Goal: Task Accomplishment & Management: Use online tool/utility

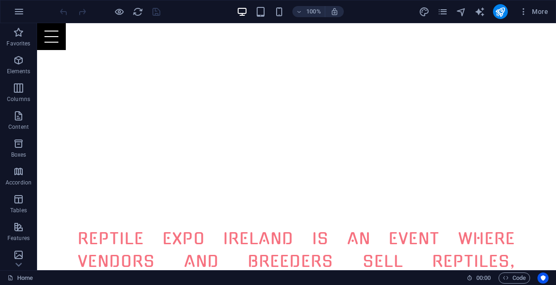
scroll to position [788, 0]
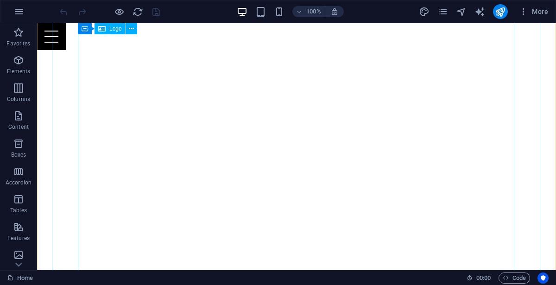
scroll to position [118, 0]
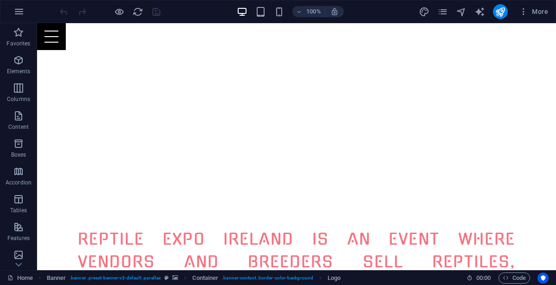
scroll to position [780, 0]
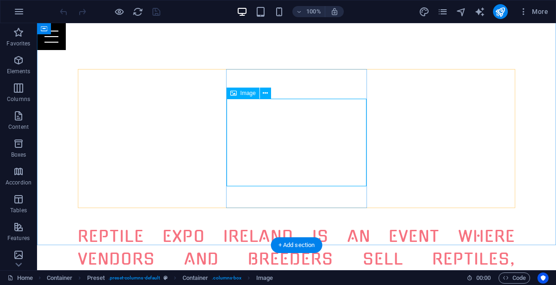
select select "%"
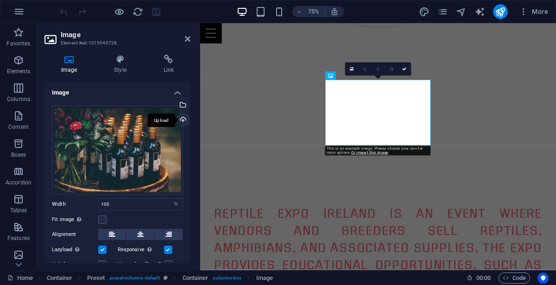
click at [179, 119] on div "Upload" at bounding box center [182, 121] width 14 height 14
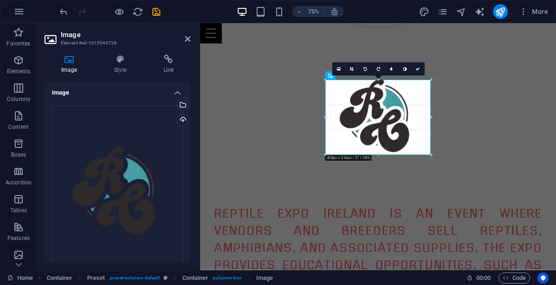
drag, startPoint x: 377, startPoint y: 146, endPoint x: 378, endPoint y: 160, distance: 13.9
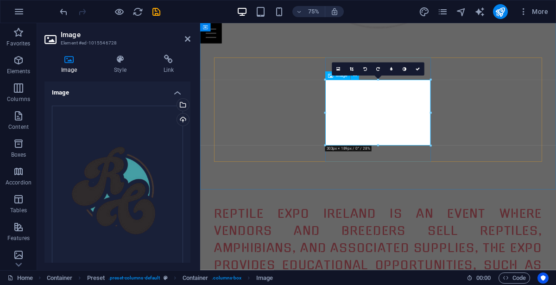
click at [184, 118] on div "Upload" at bounding box center [182, 121] width 14 height 14
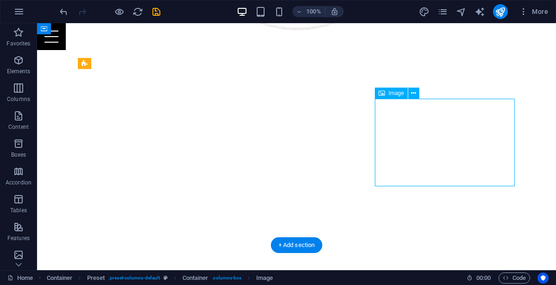
select select "%"
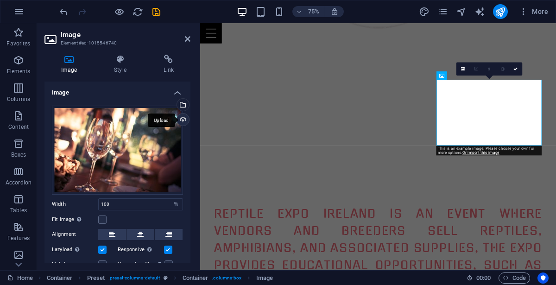
click at [182, 116] on div "Upload" at bounding box center [182, 121] width 14 height 14
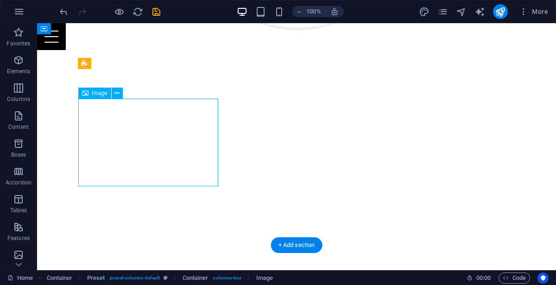
select select "%"
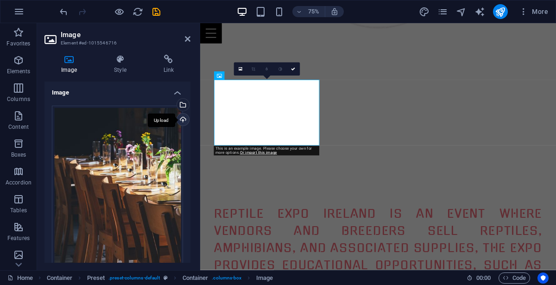
click at [180, 118] on div "Upload" at bounding box center [182, 121] width 14 height 14
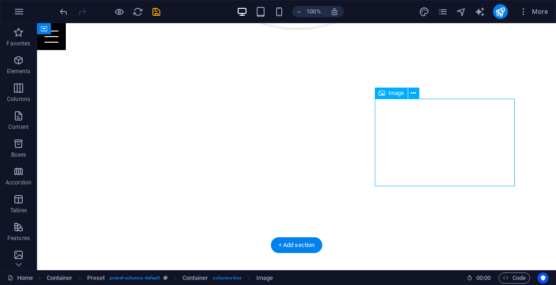
select select "%"
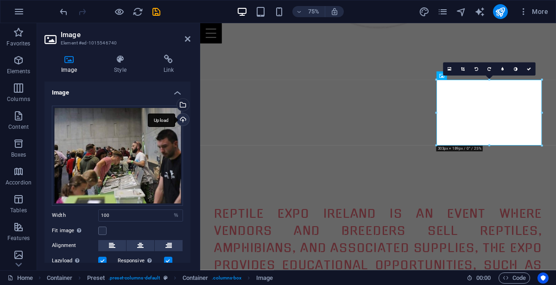
click at [183, 121] on div "Upload" at bounding box center [182, 121] width 14 height 14
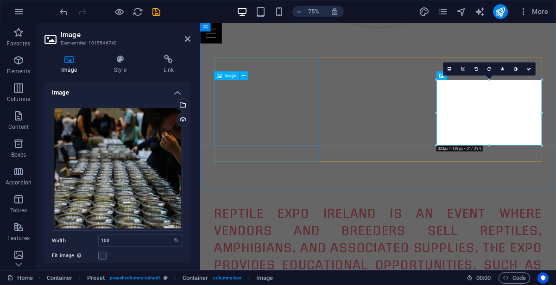
select select "%"
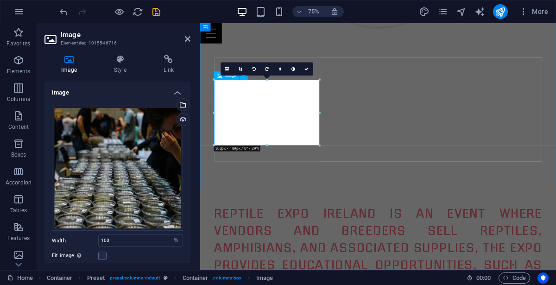
click at [184, 119] on div "Upload" at bounding box center [182, 121] width 14 height 14
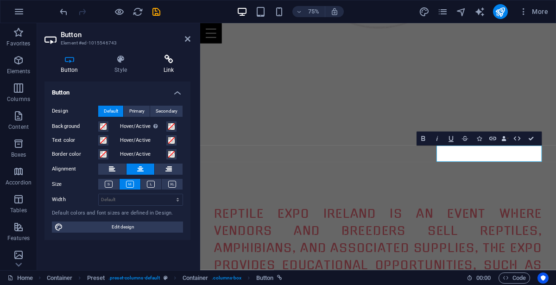
click at [170, 60] on icon at bounding box center [169, 59] width 44 height 9
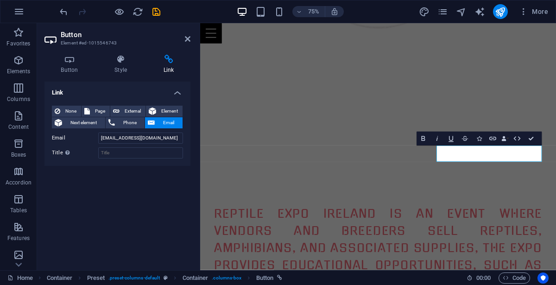
click at [189, 34] on h2 "Button" at bounding box center [126, 35] width 130 height 8
click at [189, 40] on icon at bounding box center [188, 38] width 6 height 7
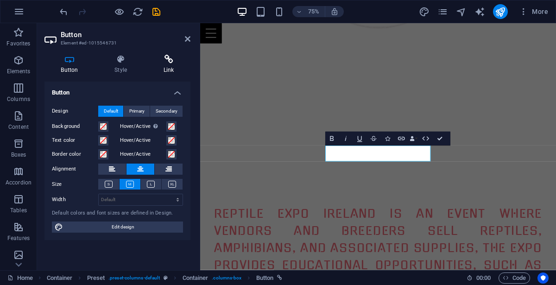
click at [170, 68] on h4 "Link" at bounding box center [169, 64] width 44 height 19
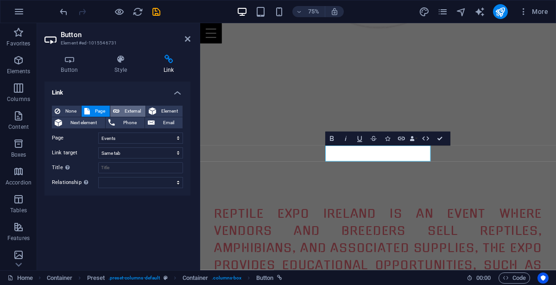
click at [132, 110] on span "External" at bounding box center [132, 111] width 20 height 11
select select "blank"
click at [101, 108] on span "Page" at bounding box center [100, 111] width 14 height 11
select select
click at [187, 38] on icon at bounding box center [188, 38] width 6 height 7
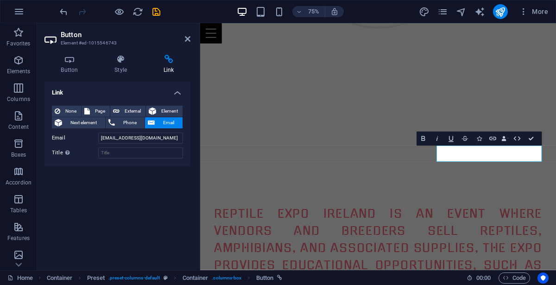
click at [161, 124] on span "Email" at bounding box center [169, 122] width 22 height 11
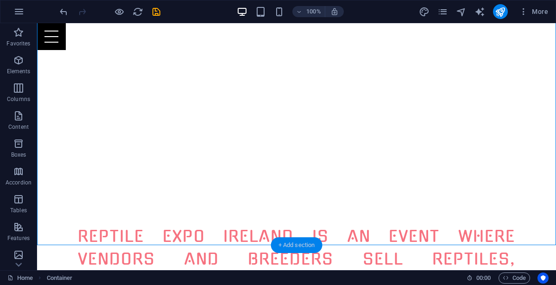
click at [313, 241] on div "+ Add section" at bounding box center [296, 245] width 51 height 16
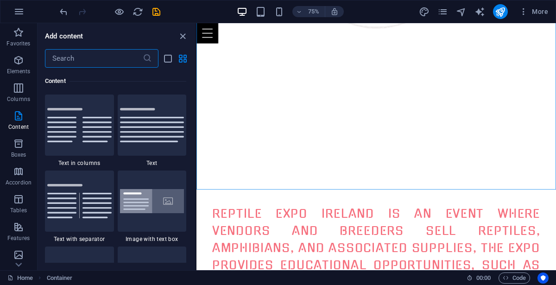
scroll to position [1793, 0]
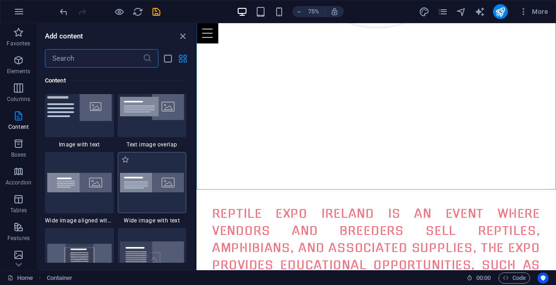
click at [145, 189] on img at bounding box center [152, 182] width 64 height 19
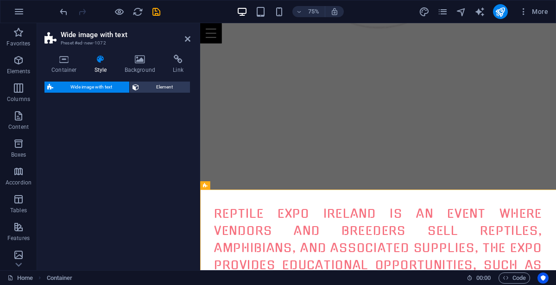
select select "%"
select select "rem"
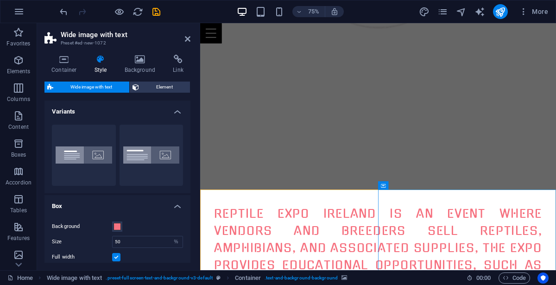
select select "px"
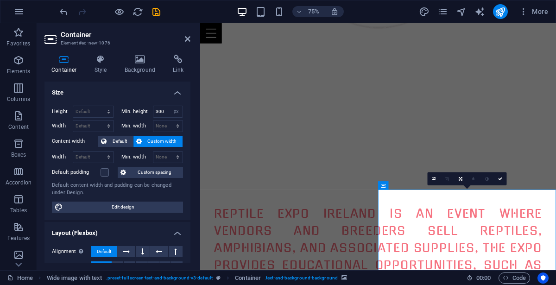
drag, startPoint x: 189, startPoint y: 160, endPoint x: 189, endPoint y: 176, distance: 16.2
click at [189, 176] on div "Size Height Default px rem % vh vw Min. height 300 None px rem % vh vw Width De…" at bounding box center [118, 172] width 146 height 181
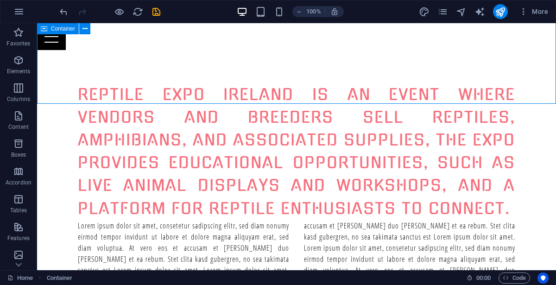
scroll to position [922, 0]
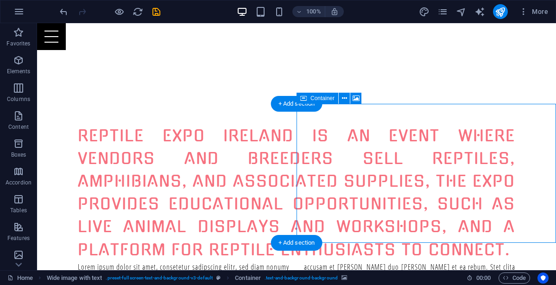
select select "px"
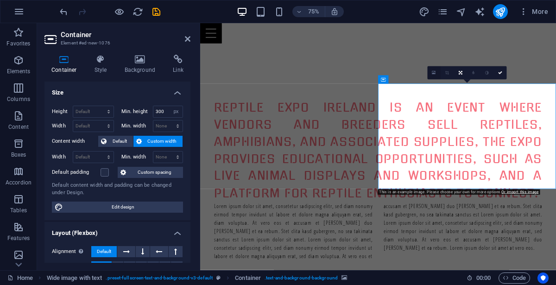
click at [430, 75] on link at bounding box center [434, 72] width 13 height 13
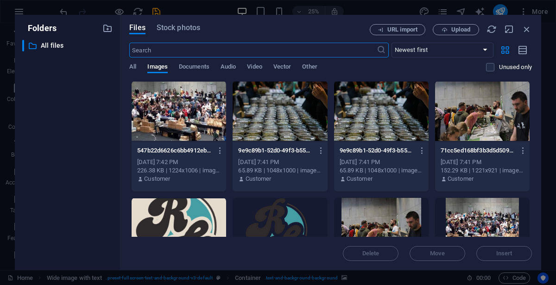
click at [210, 209] on div at bounding box center [179, 228] width 95 height 60
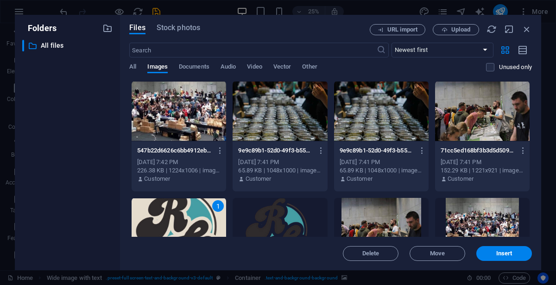
click at [210, 209] on div "1" at bounding box center [179, 228] width 95 height 60
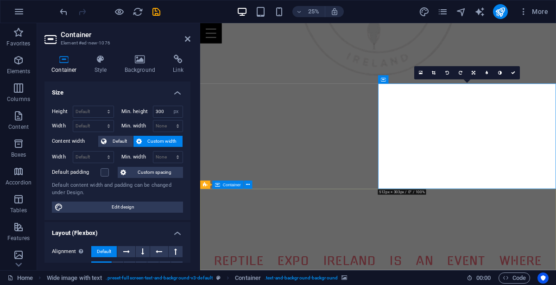
scroll to position [922, 0]
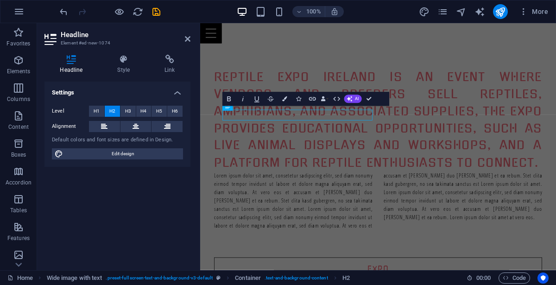
click at [115, 144] on div "Level H1 H2 H3 H4 H5 H6 Alignment Default colors and font sizes are defined in …" at bounding box center [118, 132] width 146 height 69
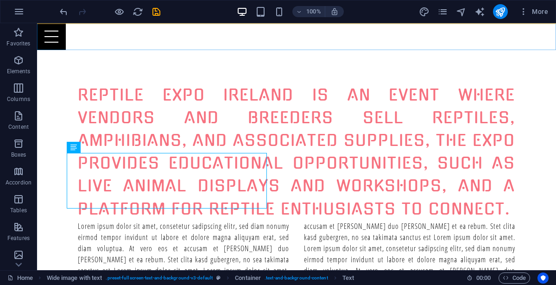
click at [548, 47] on div "Menu" at bounding box center [296, 36] width 519 height 27
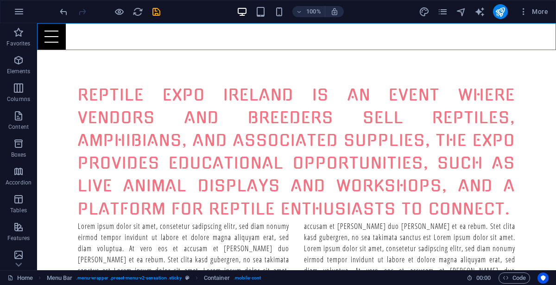
click at [548, 47] on div "Menu" at bounding box center [296, 36] width 519 height 27
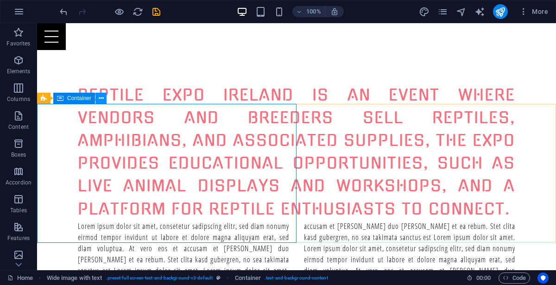
click at [103, 99] on button at bounding box center [101, 98] width 11 height 11
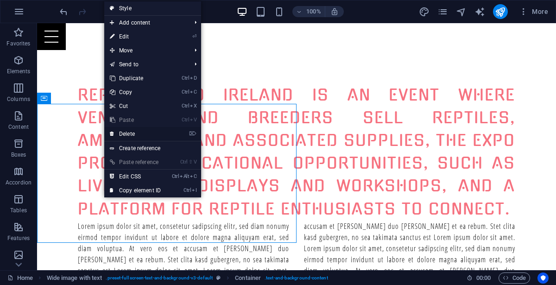
click at [128, 133] on link "⌦ Delete" at bounding box center [135, 134] width 62 height 14
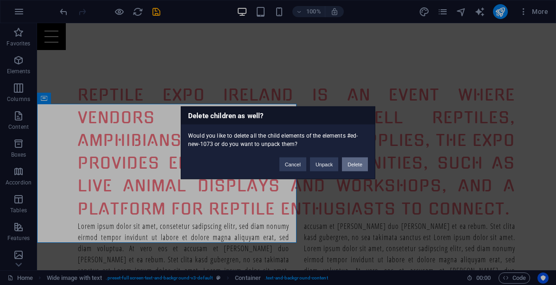
click at [352, 161] on button "Delete" at bounding box center [355, 164] width 26 height 14
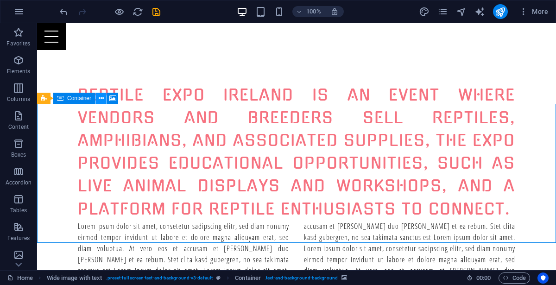
click at [102, 100] on icon at bounding box center [101, 99] width 5 height 10
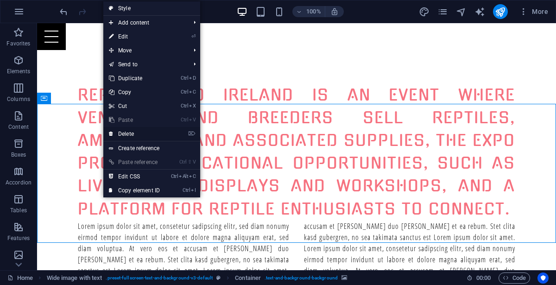
click at [127, 132] on link "⌦ Delete" at bounding box center [134, 134] width 62 height 14
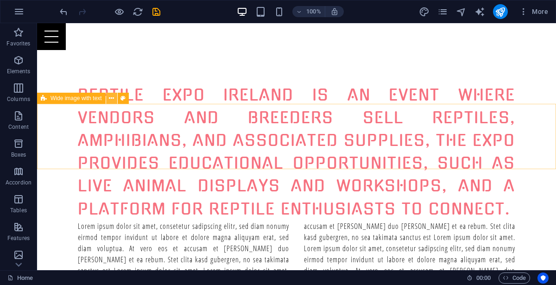
click at [109, 100] on icon at bounding box center [111, 99] width 5 height 10
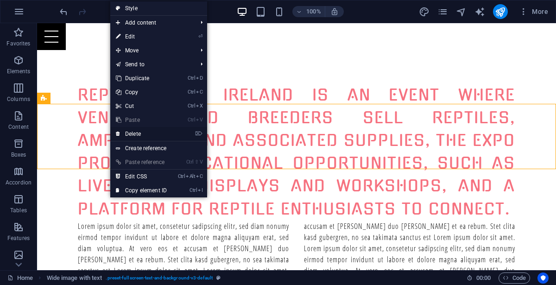
click at [129, 132] on link "⌦ Delete" at bounding box center [141, 134] width 62 height 14
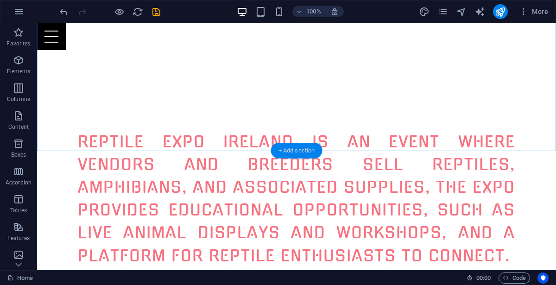
click at [288, 148] on div "+ Add section" at bounding box center [296, 151] width 51 height 16
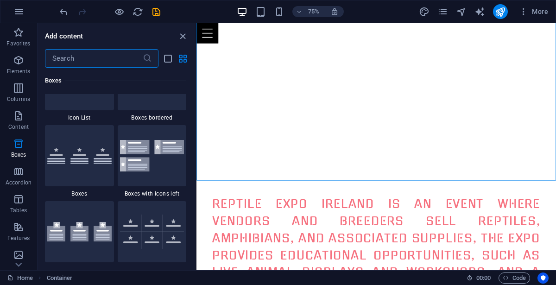
scroll to position [2603, 0]
click at [159, 230] on img at bounding box center [152, 232] width 64 height 34
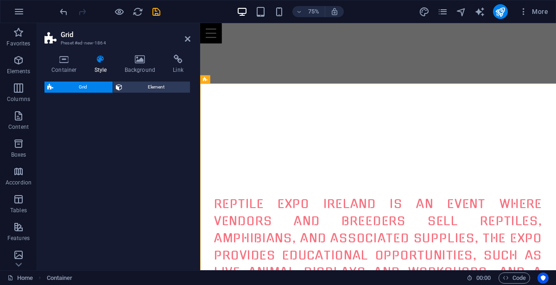
scroll to position [922, 0]
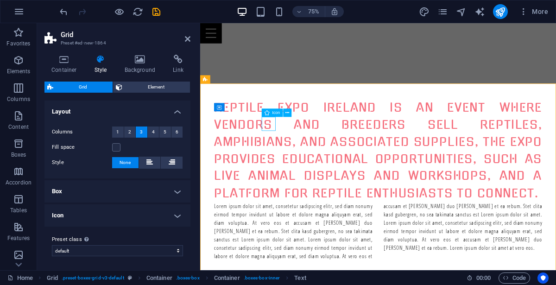
select select "xMidYMid"
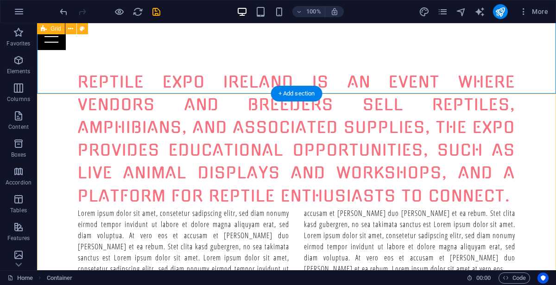
scroll to position [931, 0]
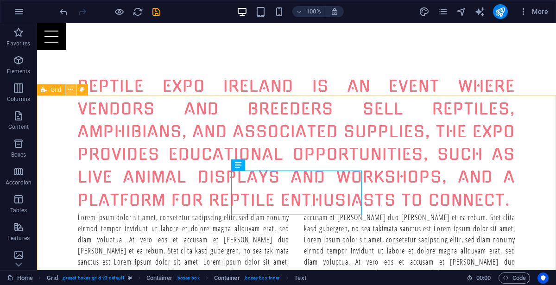
click at [71, 89] on icon at bounding box center [70, 90] width 5 height 10
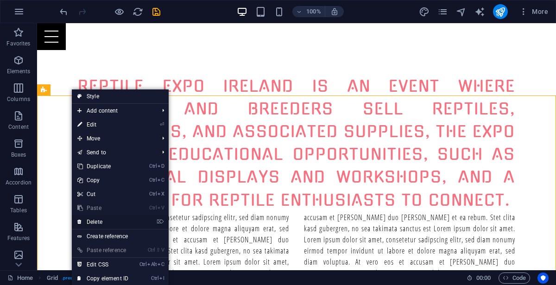
click at [109, 217] on link "⌦ Delete" at bounding box center [103, 222] width 62 height 14
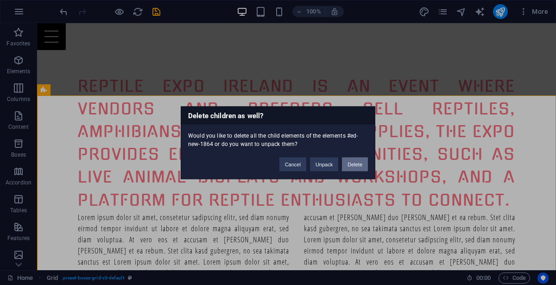
click at [358, 163] on button "Delete" at bounding box center [355, 164] width 26 height 14
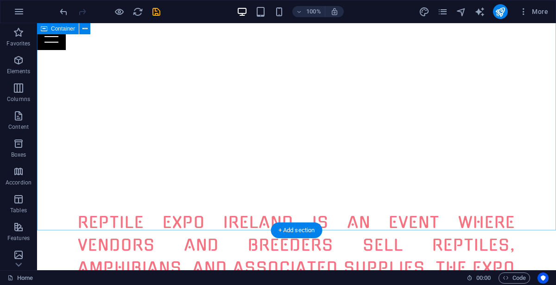
scroll to position [793, 0]
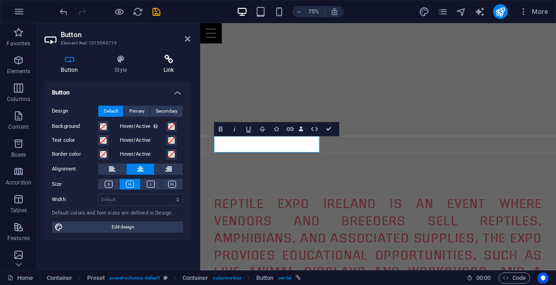
click at [168, 62] on icon at bounding box center [169, 59] width 44 height 9
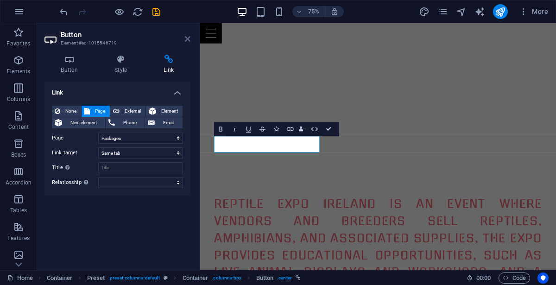
click at [185, 40] on icon at bounding box center [188, 38] width 6 height 7
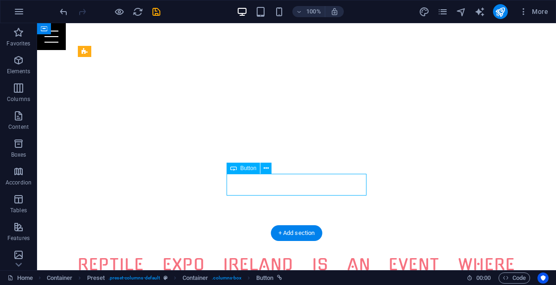
select select "1"
select select
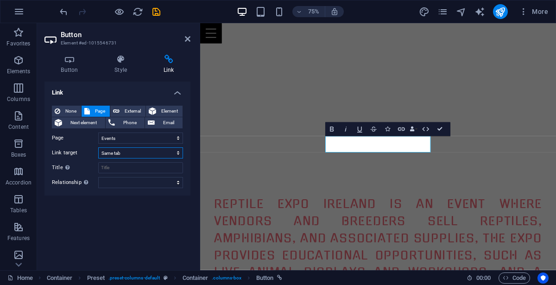
click at [179, 153] on select "New tab Same tab Overlay" at bounding box center [140, 152] width 85 height 11
click at [192, 38] on aside "Button Element #ed-1015546731 Button Style Link Button Design Default Primary S…" at bounding box center [118, 146] width 163 height 247
click at [185, 40] on icon at bounding box center [188, 38] width 6 height 7
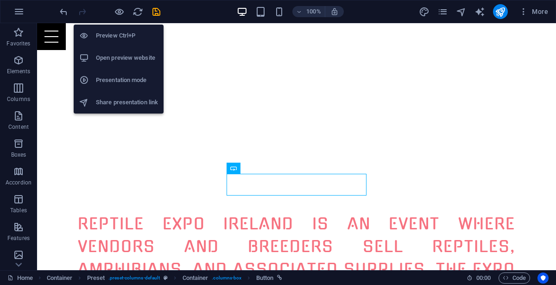
click at [125, 60] on h6 "Open preview website" at bounding box center [127, 57] width 62 height 11
click at [116, 10] on icon "button" at bounding box center [119, 11] width 11 height 11
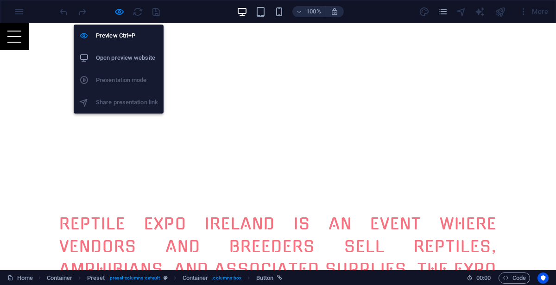
click at [120, 59] on h6 "Open preview website" at bounding box center [127, 57] width 62 height 11
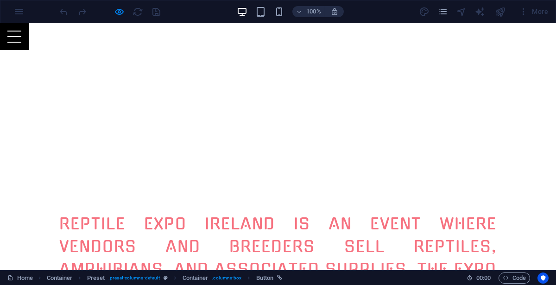
click at [170, 34] on div "Menu" at bounding box center [278, 36] width 556 height 27
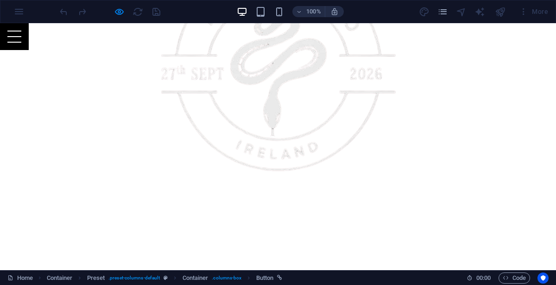
scroll to position [599, 0]
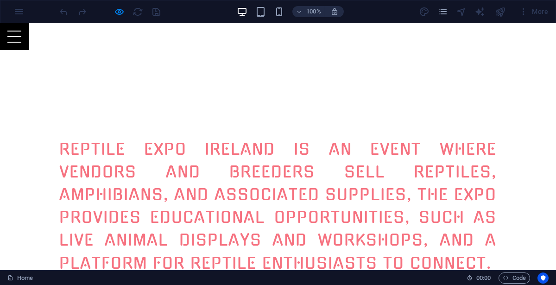
scroll to position [875, 0]
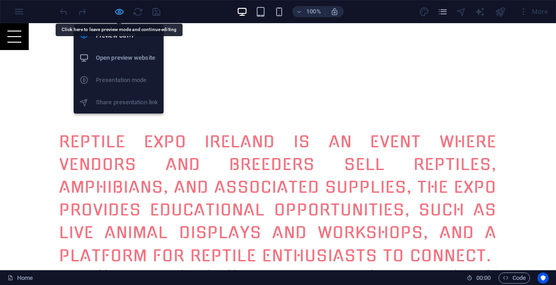
click at [120, 12] on icon "button" at bounding box center [119, 11] width 11 height 11
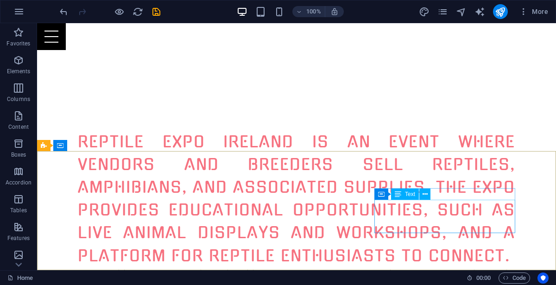
click at [415, 198] on div "Text" at bounding box center [405, 194] width 28 height 11
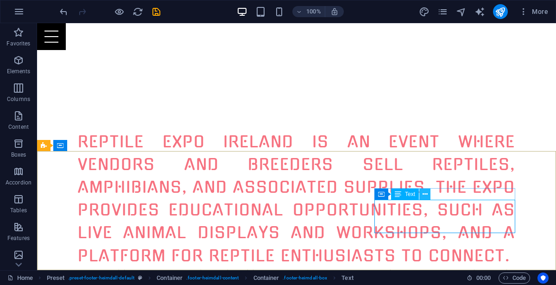
click at [423, 196] on icon at bounding box center [425, 195] width 5 height 10
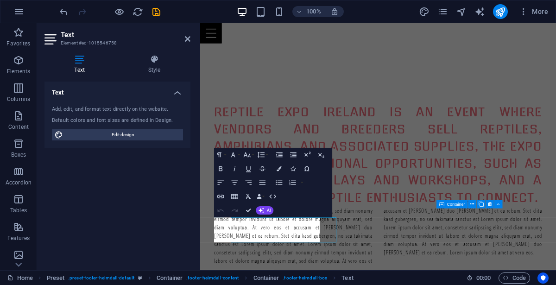
scroll to position [793, 0]
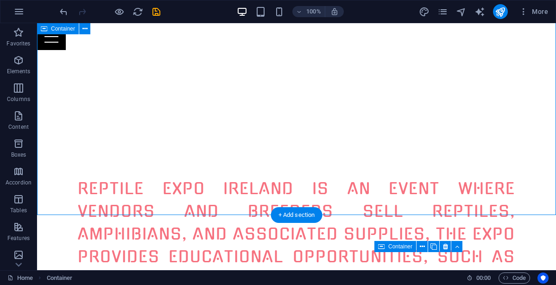
scroll to position [875, 0]
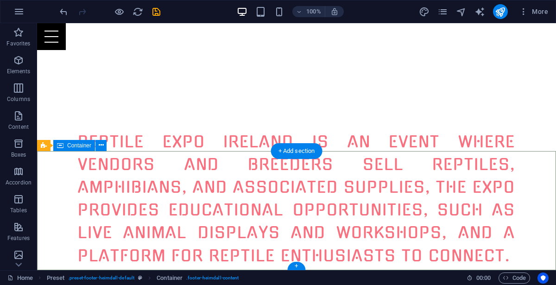
click at [300, 268] on div "+" at bounding box center [296, 266] width 18 height 8
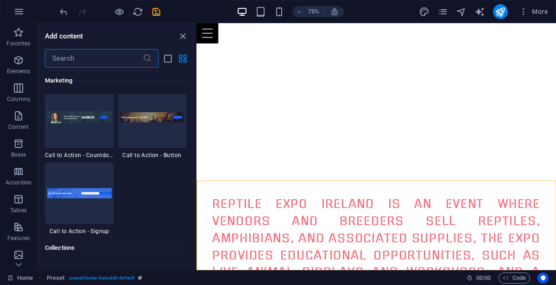
scroll to position [8319, 0]
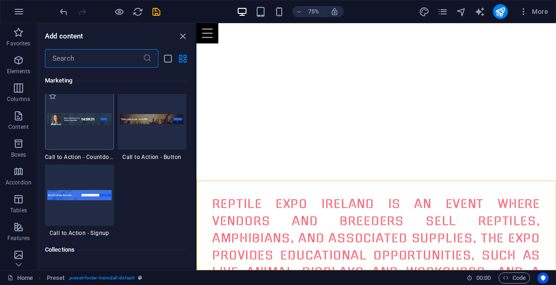
click at [74, 122] on img at bounding box center [79, 119] width 64 height 12
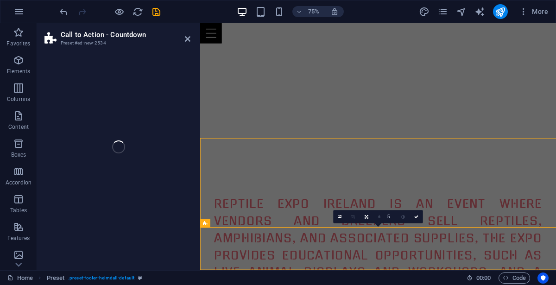
scroll to position [849, 0]
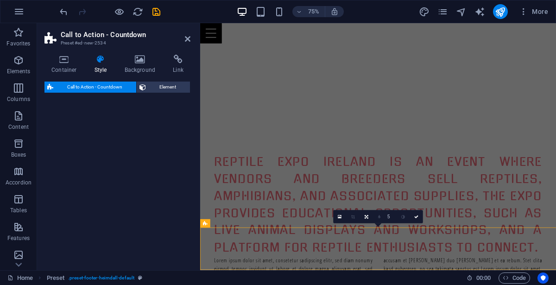
select select "rem"
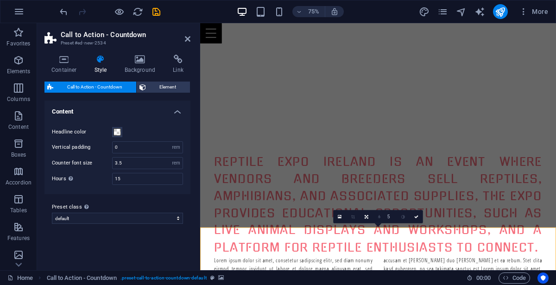
click at [185, 39] on icon at bounding box center [188, 38] width 6 height 7
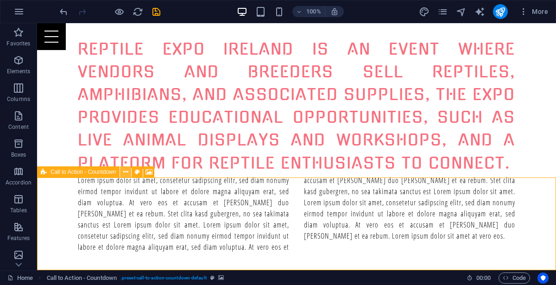
click at [127, 173] on icon at bounding box center [125, 172] width 5 height 10
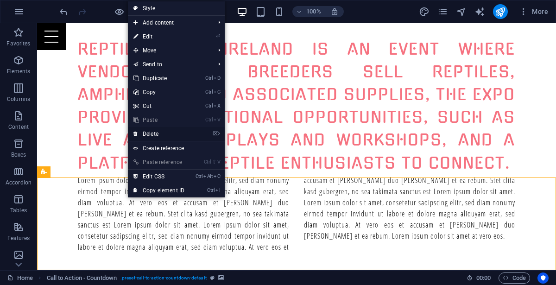
click at [147, 132] on link "⌦ Delete" at bounding box center [159, 134] width 62 height 14
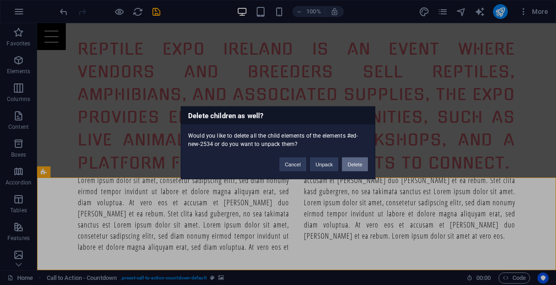
click at [357, 165] on button "Delete" at bounding box center [355, 164] width 26 height 14
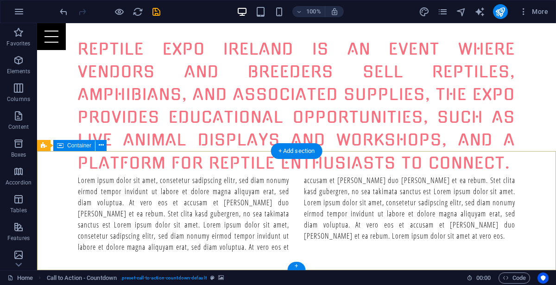
scroll to position [875, 0]
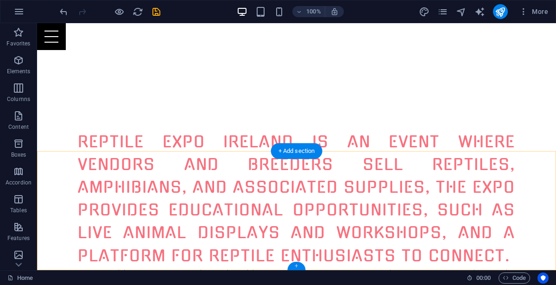
click at [297, 266] on div "+" at bounding box center [296, 266] width 18 height 8
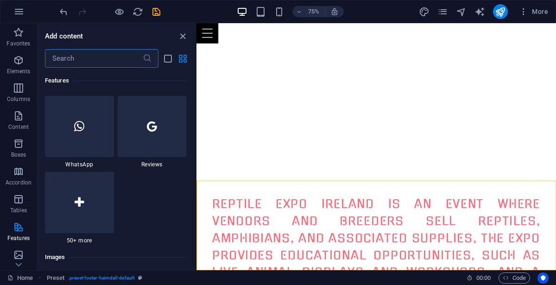
scroll to position [4509, 0]
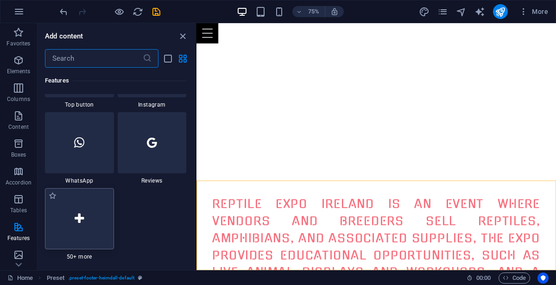
click at [95, 212] on div at bounding box center [79, 218] width 69 height 61
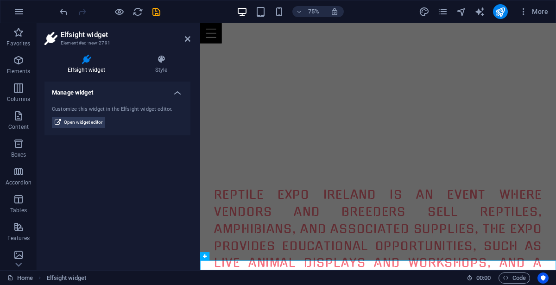
scroll to position [793, 0]
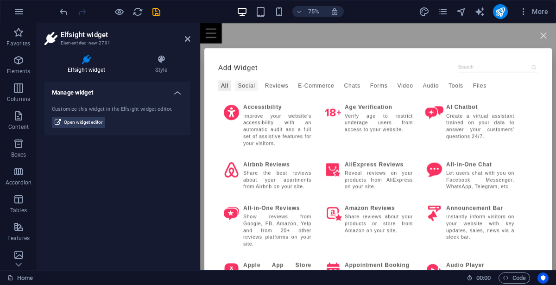
click at [262, 100] on div "Social" at bounding box center [262, 107] width 31 height 14
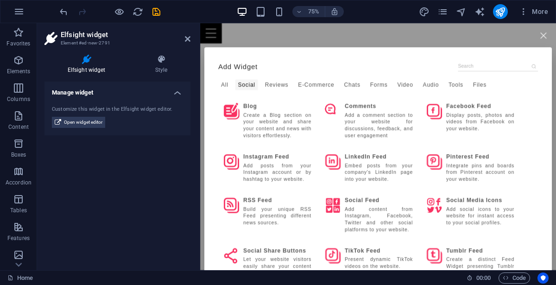
scroll to position [0, 0]
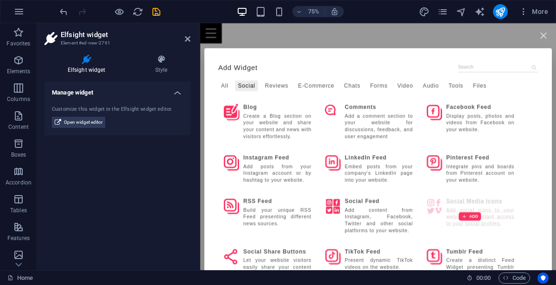
click at [556, 277] on div "ADD" at bounding box center [560, 281] width 130 height 62
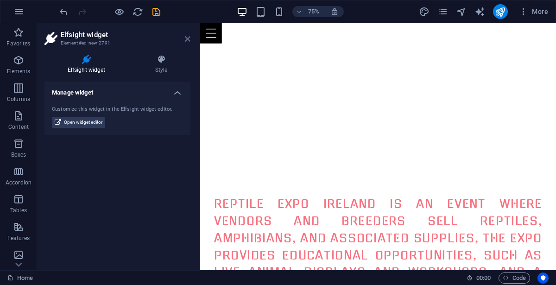
click at [189, 40] on icon at bounding box center [188, 38] width 6 height 7
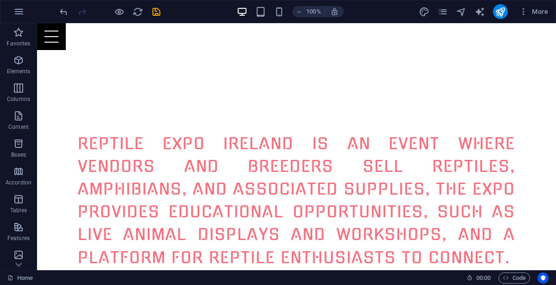
scroll to position [875, 0]
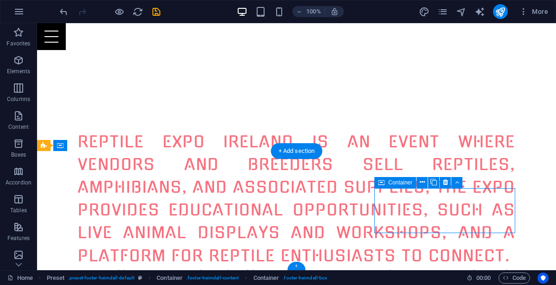
click at [298, 265] on div "+" at bounding box center [296, 266] width 18 height 8
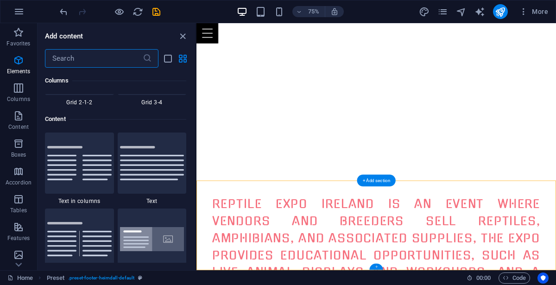
scroll to position [1622, 0]
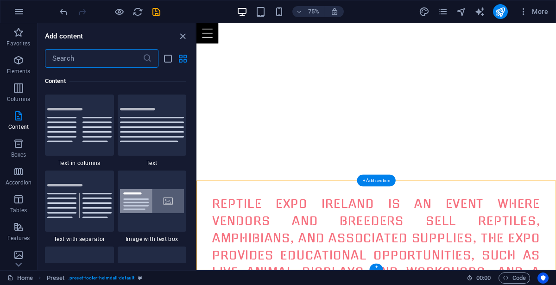
click at [83, 58] on input "text" at bounding box center [94, 58] width 98 height 19
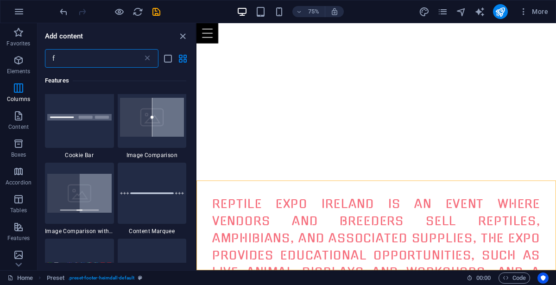
type input "fa"
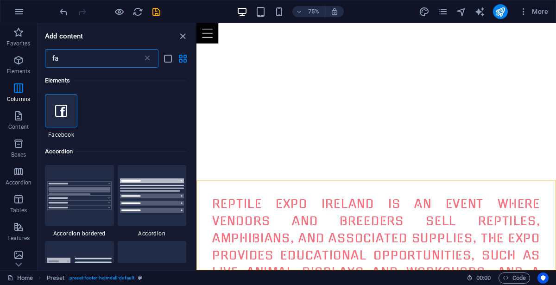
scroll to position [0, 0]
click at [60, 105] on icon at bounding box center [61, 111] width 12 height 12
select select "%"
select select "px"
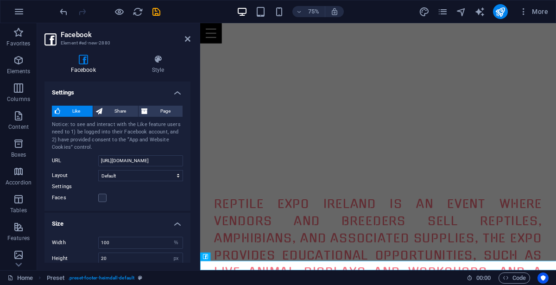
scroll to position [805, 0]
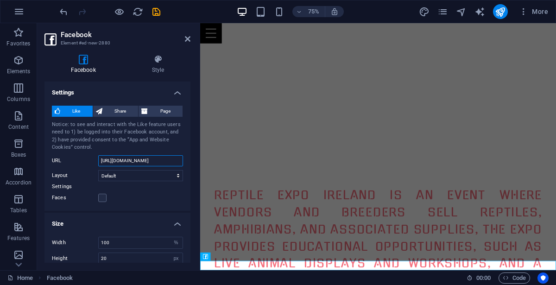
drag, startPoint x: 179, startPoint y: 161, endPoint x: 109, endPoint y: 159, distance: 70.1
click at [109, 159] on input "[URL][DOMAIN_NAME]" at bounding box center [140, 160] width 85 height 11
type input "h"
click at [118, 161] on input "URL" at bounding box center [140, 160] width 85 height 11
paste input "[URL][DOMAIN_NAME]"
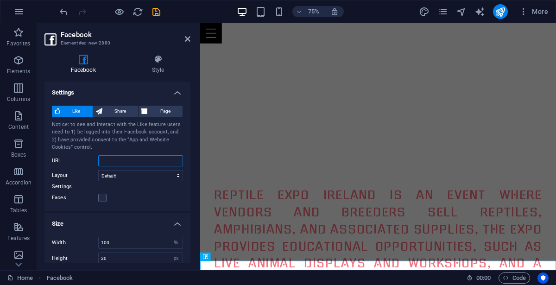
type input "[URL][DOMAIN_NAME]"
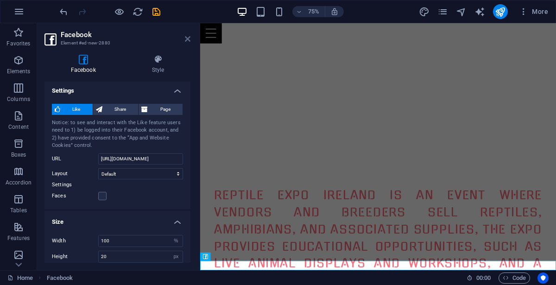
click at [186, 42] on icon at bounding box center [188, 38] width 6 height 7
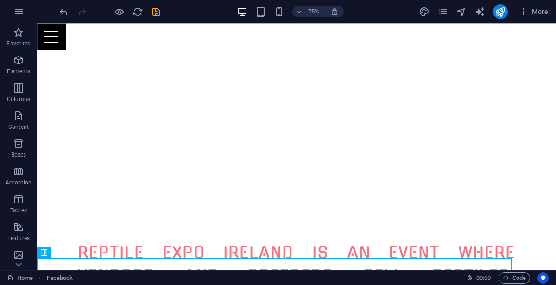
scroll to position [887, 0]
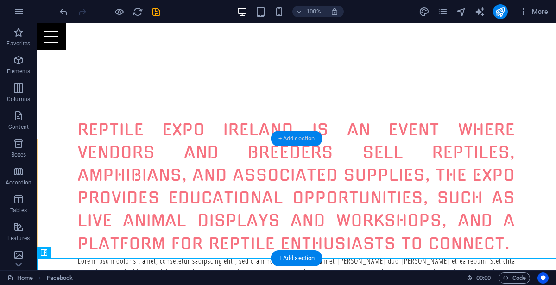
click at [296, 140] on div "+ Add section" at bounding box center [296, 139] width 51 height 16
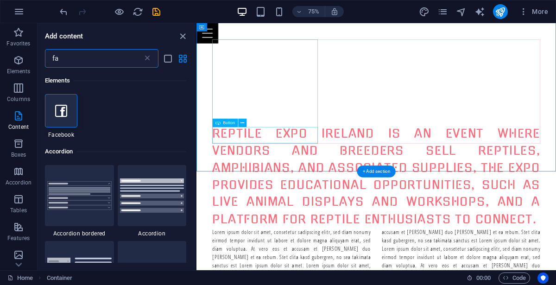
scroll to position [805, 0]
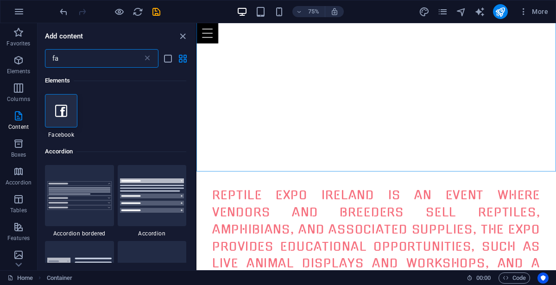
click at [98, 58] on input "fa" at bounding box center [94, 58] width 98 height 19
type input "f"
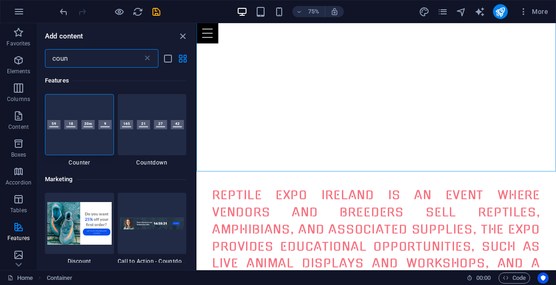
type input "count"
click at [156, 115] on div at bounding box center [152, 124] width 69 height 61
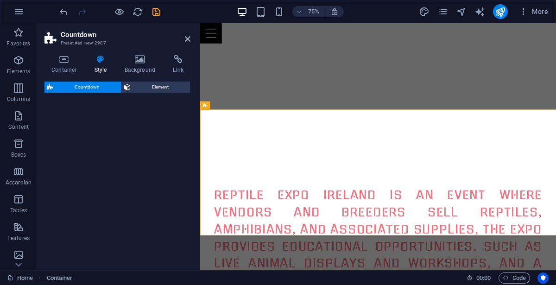
scroll to position [887, 0]
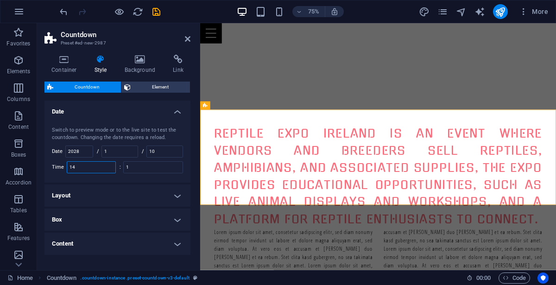
click at [87, 162] on input "14" at bounding box center [91, 167] width 48 height 11
type input "1"
type input "10"
click at [155, 167] on input "1" at bounding box center [153, 167] width 59 height 11
type input "1"
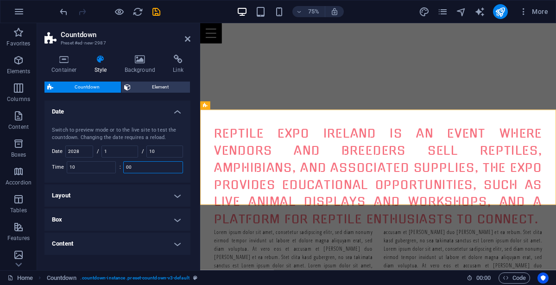
type input "1"
click at [125, 152] on input "1" at bounding box center [120, 151] width 36 height 11
click at [85, 147] on input "2028" at bounding box center [79, 151] width 27 height 11
type input "2026"
click at [116, 147] on input "1" at bounding box center [120, 151] width 36 height 11
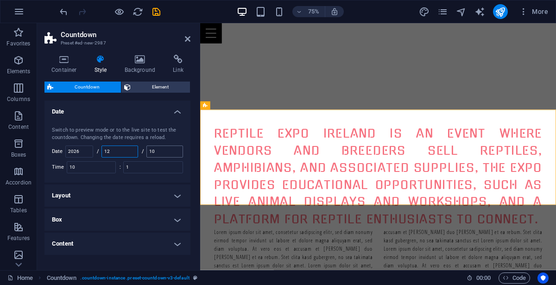
type input "12"
click at [174, 148] on input "10" at bounding box center [165, 151] width 36 height 11
type input "1"
type input "09"
click at [195, 133] on div "Container Style Background Link Size Height Default px rem % vh vw Min. height …" at bounding box center [117, 158] width 161 height 223
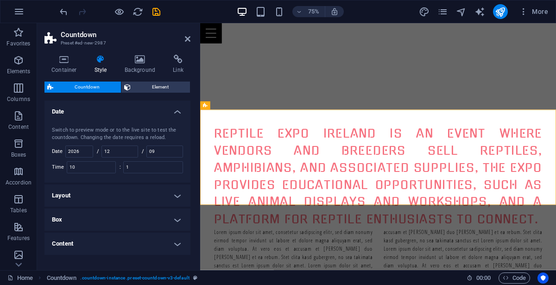
click at [188, 43] on header "Countdown Preset #ed-new-2987" at bounding box center [118, 35] width 146 height 24
click at [188, 40] on icon at bounding box center [188, 38] width 6 height 7
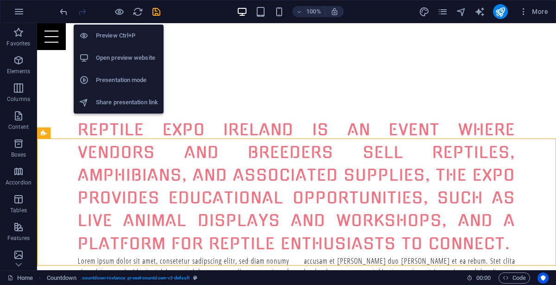
click at [115, 58] on h6 "Open preview website" at bounding box center [127, 57] width 62 height 11
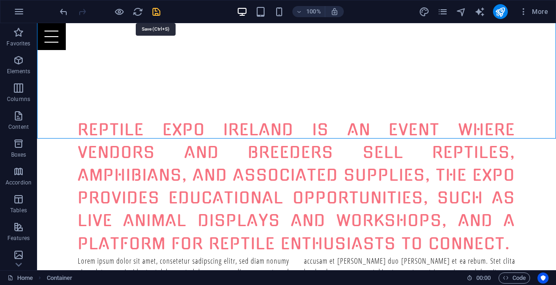
click at [156, 14] on icon "save" at bounding box center [156, 11] width 11 height 11
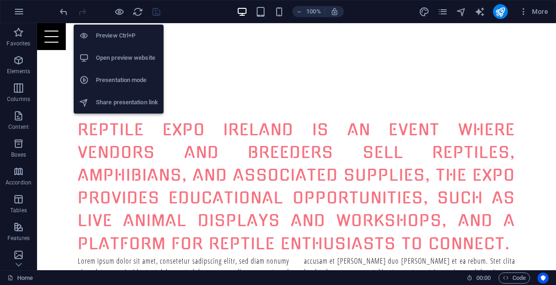
click at [114, 62] on h6 "Open preview website" at bounding box center [127, 57] width 62 height 11
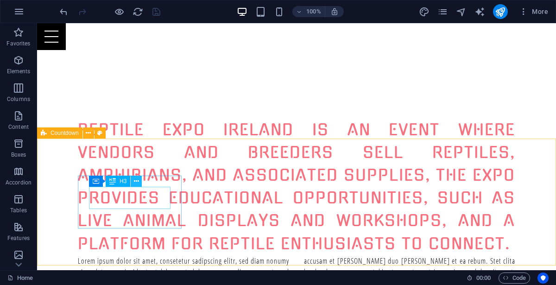
click at [139, 184] on icon at bounding box center [136, 182] width 5 height 10
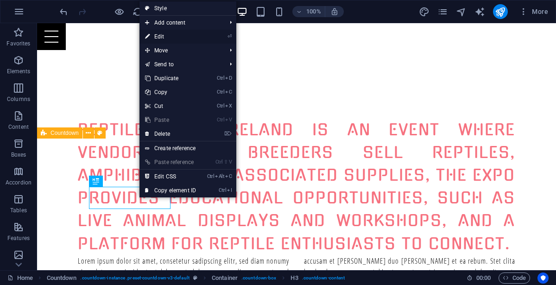
click at [164, 39] on link "⏎ Edit" at bounding box center [171, 37] width 62 height 14
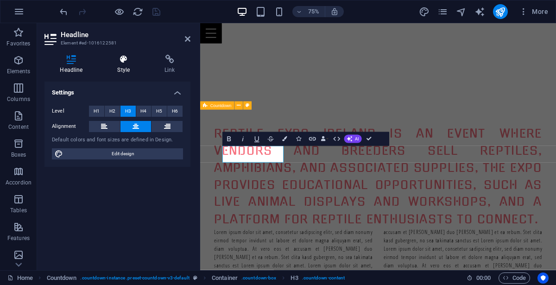
click at [124, 65] on h4 "Style" at bounding box center [125, 64] width 47 height 19
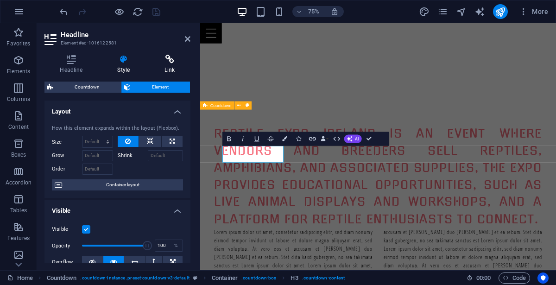
click at [169, 66] on h4 "Link" at bounding box center [169, 64] width 41 height 19
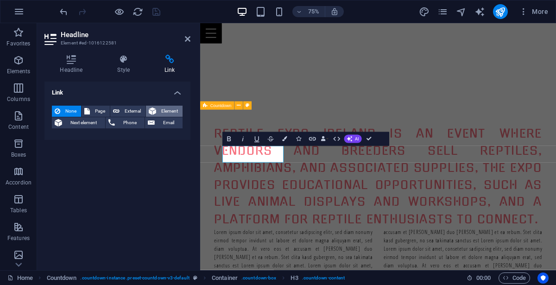
click at [170, 109] on span "Element" at bounding box center [169, 111] width 21 height 11
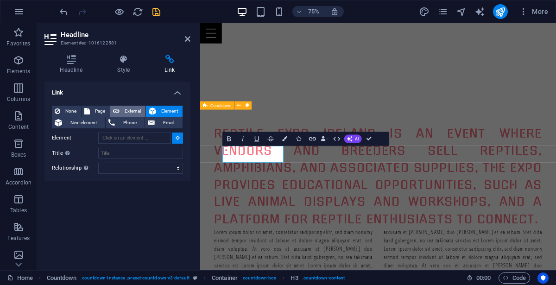
click at [136, 108] on span "External" at bounding box center [132, 111] width 20 height 11
select select "blank"
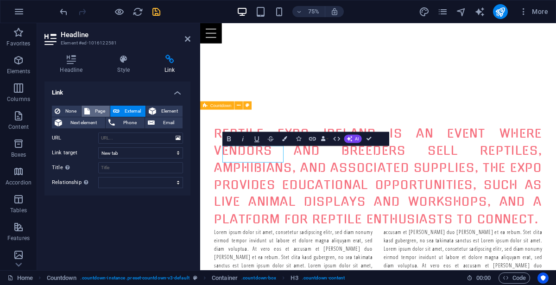
click at [94, 108] on span "Page" at bounding box center [100, 111] width 14 height 11
select select
click at [71, 108] on span "None" at bounding box center [70, 111] width 15 height 11
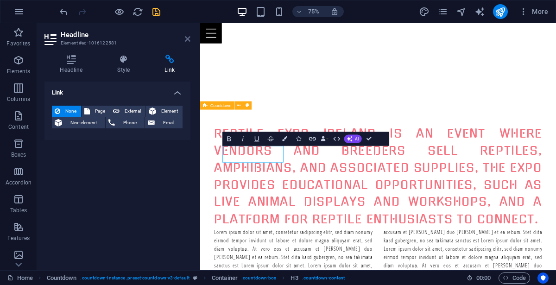
click at [189, 39] on icon at bounding box center [188, 38] width 6 height 7
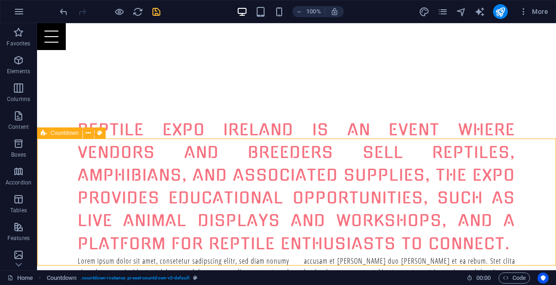
click at [64, 133] on span "Countdown" at bounding box center [65, 133] width 28 height 6
click at [88, 133] on icon at bounding box center [88, 133] width 5 height 10
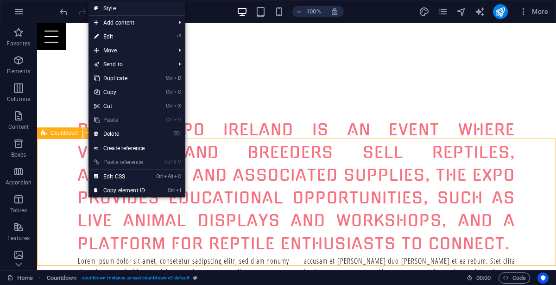
click at [88, 133] on icon at bounding box center [88, 133] width 5 height 10
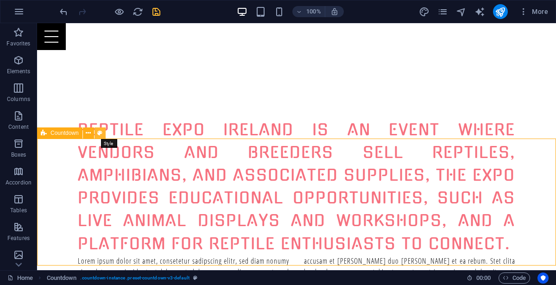
click at [100, 132] on icon at bounding box center [99, 133] width 5 height 10
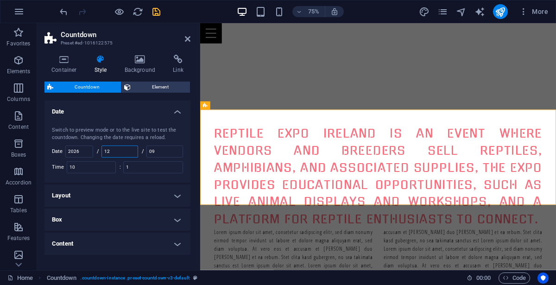
click at [118, 148] on input "12" at bounding box center [120, 151] width 36 height 11
click at [90, 148] on input "2026" at bounding box center [79, 151] width 27 height 11
type input "2026"
click at [128, 148] on input "12" at bounding box center [120, 151] width 36 height 11
type input "1"
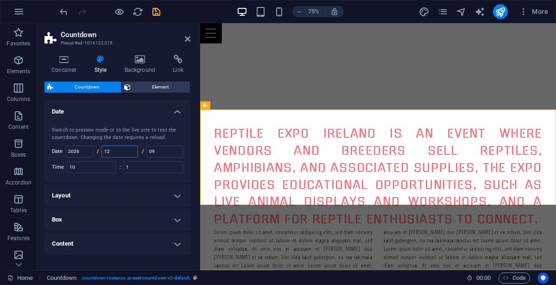
type input "1"
type input "2"
type input "09"
click at [162, 153] on input "09" at bounding box center [165, 151] width 36 height 11
type input "0"
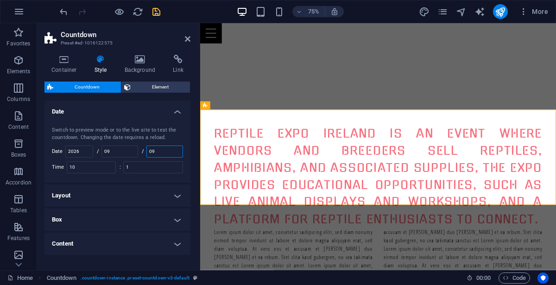
type input "0"
type input "27"
drag, startPoint x: 188, startPoint y: 206, endPoint x: 189, endPoint y: 235, distance: 28.8
click at [189, 235] on ul "Date Switch to preview mode or to the live site to test the countdown. Changing…" at bounding box center [118, 178] width 146 height 154
click at [178, 64] on h4 "Link" at bounding box center [178, 64] width 25 height 19
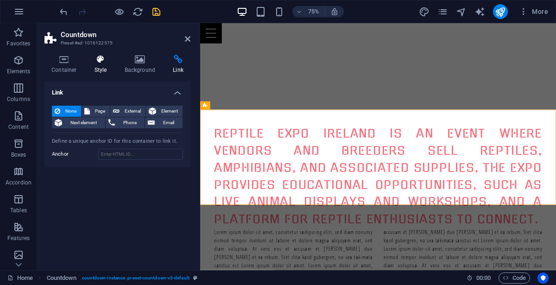
click at [101, 61] on icon at bounding box center [101, 59] width 26 height 9
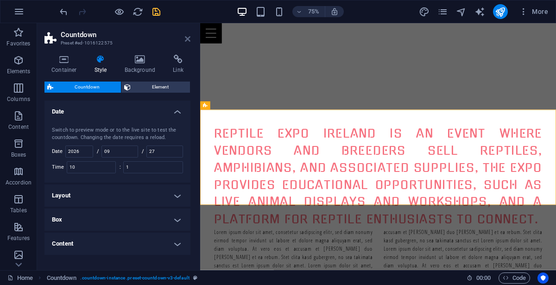
click at [187, 36] on icon at bounding box center [188, 38] width 6 height 7
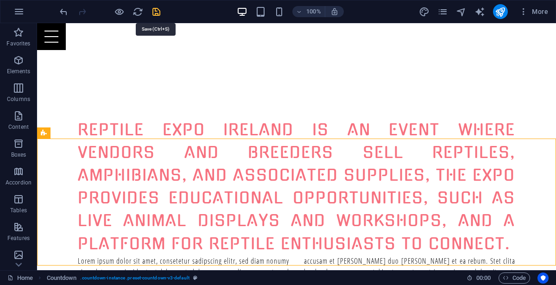
click at [153, 10] on icon "save" at bounding box center [156, 11] width 11 height 11
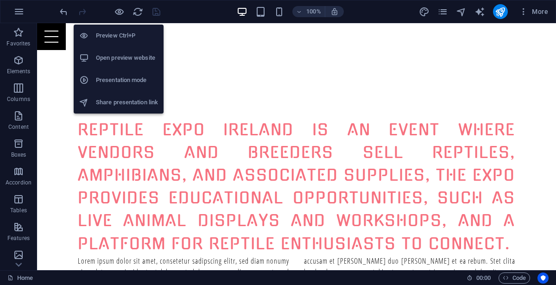
click at [116, 59] on h6 "Open preview website" at bounding box center [127, 57] width 62 height 11
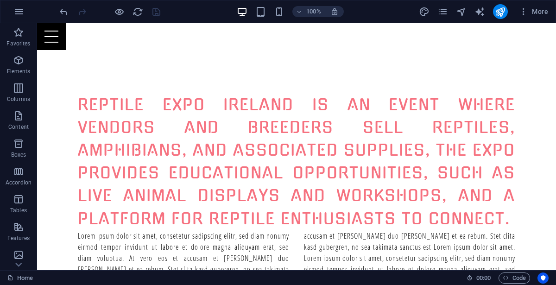
scroll to position [1015, 0]
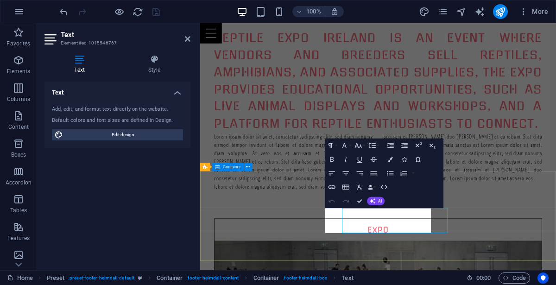
scroll to position [932, 0]
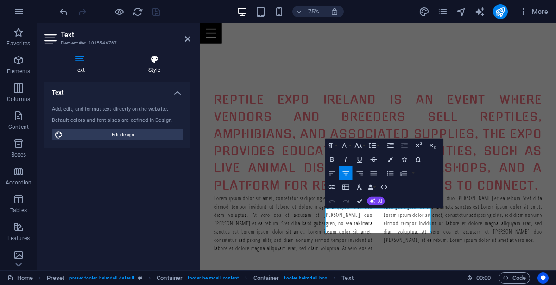
click at [155, 62] on icon at bounding box center [154, 59] width 72 height 9
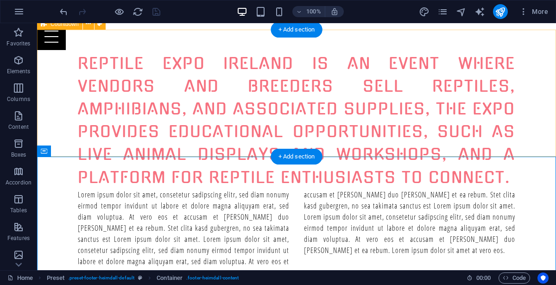
scroll to position [1015, 0]
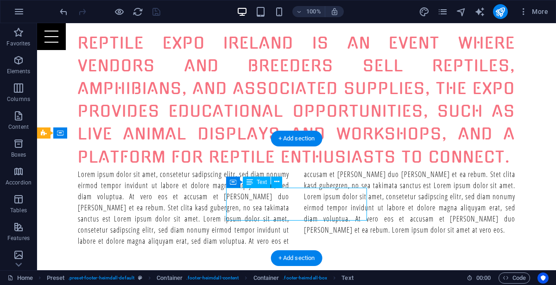
scroll to position [932, 0]
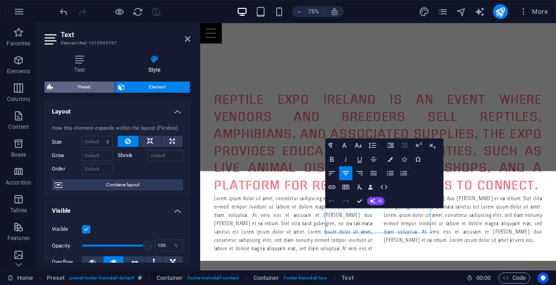
click at [93, 89] on span "Preset" at bounding box center [84, 87] width 56 height 11
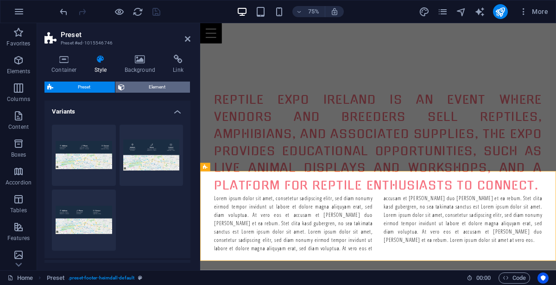
click at [137, 89] on span "Element" at bounding box center [158, 87] width 60 height 11
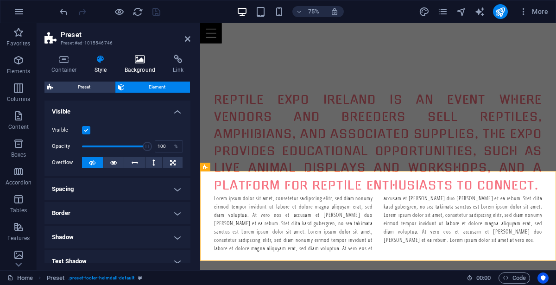
click at [140, 64] on h4 "Background" at bounding box center [142, 64] width 49 height 19
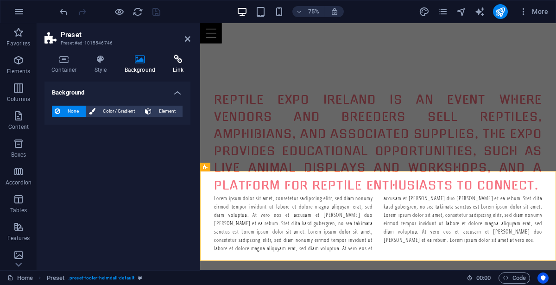
click at [178, 64] on h4 "Link" at bounding box center [178, 64] width 25 height 19
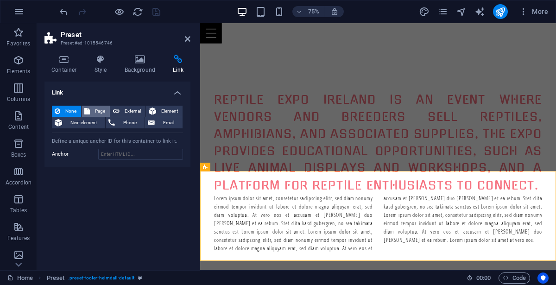
click at [95, 109] on span "Page" at bounding box center [100, 111] width 14 height 11
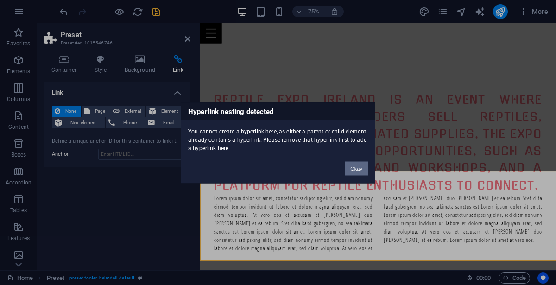
click at [361, 172] on button "Okay" at bounding box center [356, 168] width 23 height 14
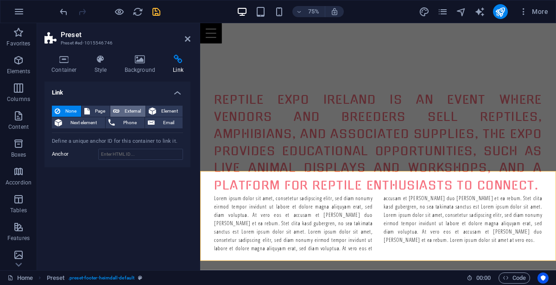
click at [140, 109] on span "External" at bounding box center [132, 111] width 20 height 11
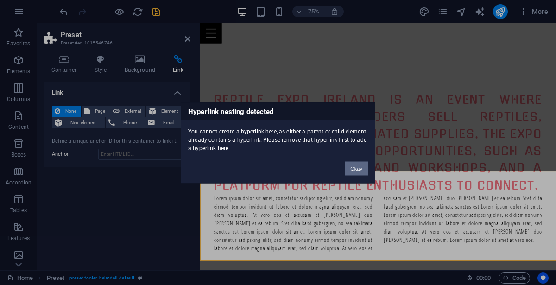
click at [356, 171] on button "Okay" at bounding box center [356, 168] width 23 height 14
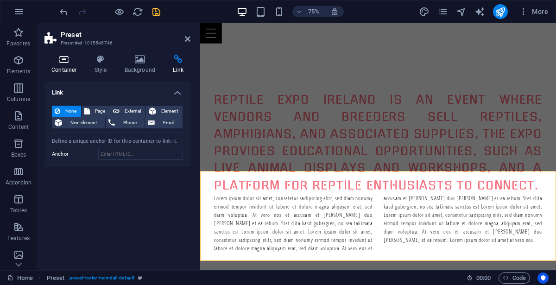
click at [71, 59] on icon at bounding box center [64, 59] width 39 height 9
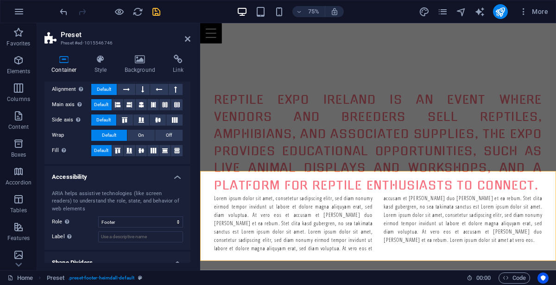
scroll to position [173, 0]
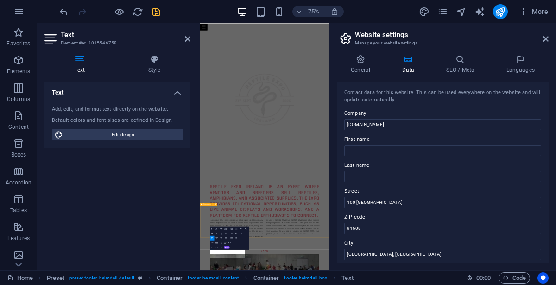
scroll to position [717, 0]
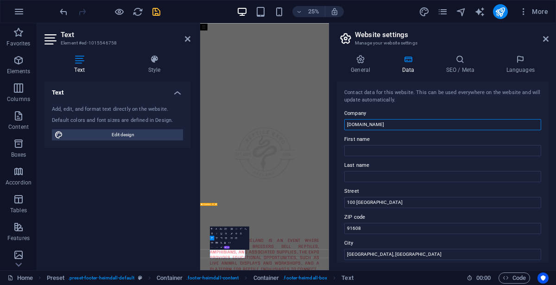
click at [347, 125] on input "[DOMAIN_NAME]" at bounding box center [443, 124] width 197 height 11
drag, startPoint x: 398, startPoint y: 124, endPoint x: 340, endPoint y: 120, distance: 58.1
click at [340, 120] on div "Contact data for this website. This can be used everywhere on the website and w…" at bounding box center [443, 172] width 212 height 181
type input "modftaher ltd"
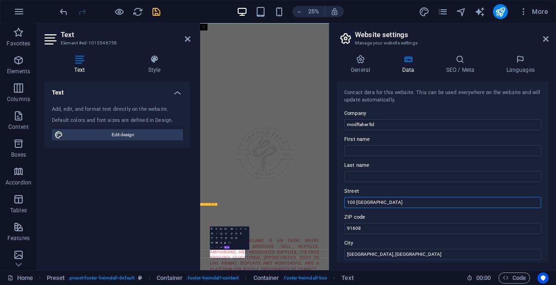
drag, startPoint x: 419, startPoint y: 199, endPoint x: 346, endPoint y: 194, distance: 73.4
click at [346, 194] on div "Street [GEOGRAPHIC_DATA]" at bounding box center [443, 197] width 197 height 22
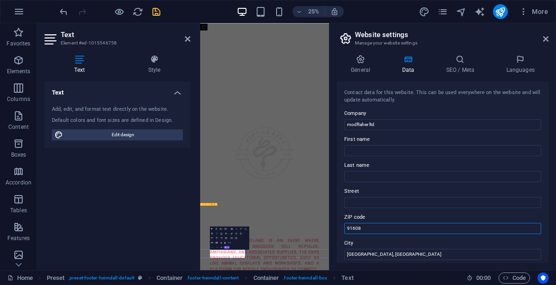
click at [365, 224] on input "91608" at bounding box center [443, 228] width 197 height 11
type input "9"
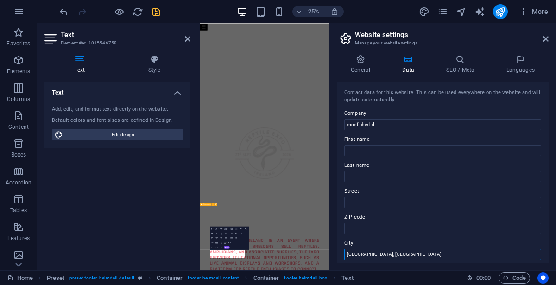
click at [397, 254] on input "[GEOGRAPHIC_DATA], [GEOGRAPHIC_DATA]" at bounding box center [443, 254] width 197 height 11
type input "L"
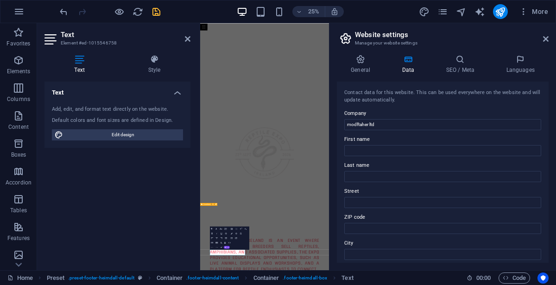
drag, startPoint x: 549, startPoint y: 120, endPoint x: 548, endPoint y: 130, distance: 10.2
click at [548, 130] on div "Contact data for this website. This can be used everywhere on the website and w…" at bounding box center [443, 172] width 212 height 181
click at [347, 125] on input "modftaher ltd" at bounding box center [443, 124] width 197 height 11
click at [444, 125] on input "Part of the modftaher ltd" at bounding box center [443, 124] width 197 height 11
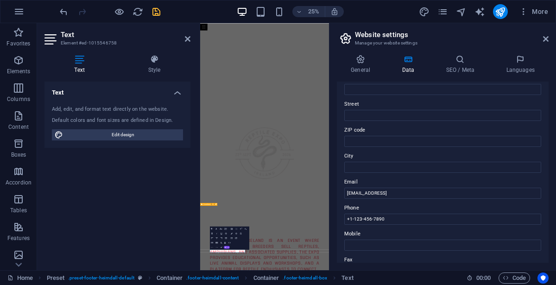
scroll to position [88, 0]
type input "Part of the modftaher ltd group"
drag, startPoint x: 464, startPoint y: 190, endPoint x: 343, endPoint y: 193, distance: 120.6
click at [343, 193] on div "Contact data for this website. This can be used everywhere on the website and w…" at bounding box center [443, 172] width 212 height 181
type input "i"
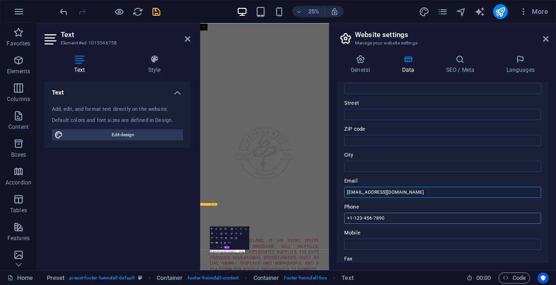
type input "[EMAIL_ADDRESS][DOMAIN_NAME]"
drag, startPoint x: 390, startPoint y: 217, endPoint x: 342, endPoint y: 214, distance: 48.3
click at [342, 214] on div "Contact data for this website. This can be used everywhere on the website and w…" at bounding box center [443, 172] width 212 height 181
drag, startPoint x: 549, startPoint y: 181, endPoint x: 547, endPoint y: 192, distance: 10.8
click at [547, 192] on div "General Data SEO / Meta Languages Website name [DOMAIN_NAME] Logo Drag files he…" at bounding box center [443, 158] width 227 height 223
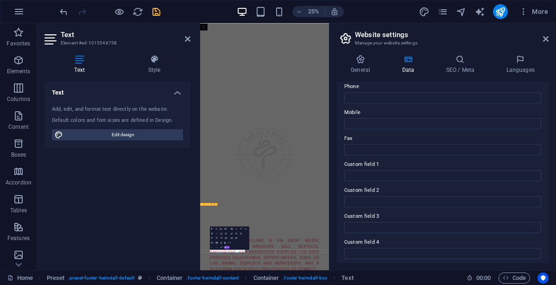
scroll to position [211, 0]
click at [412, 174] on input "Custom field 1" at bounding box center [443, 173] width 197 height 11
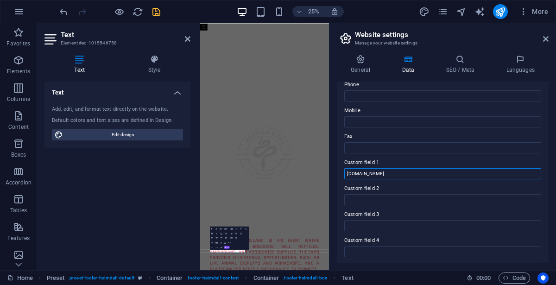
type input "[DOMAIN_NAME]"
click at [157, 211] on div "Text Add, edit, and format text directly on the website. Default colors and fon…" at bounding box center [118, 172] width 146 height 181
click at [187, 40] on icon at bounding box center [188, 38] width 6 height 7
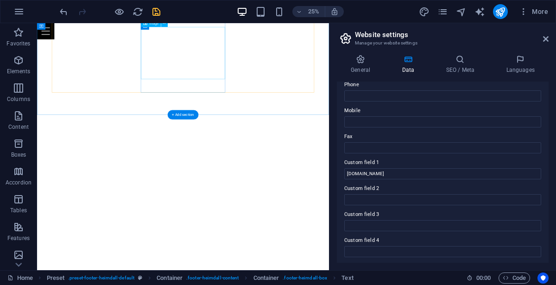
scroll to position [850, 0]
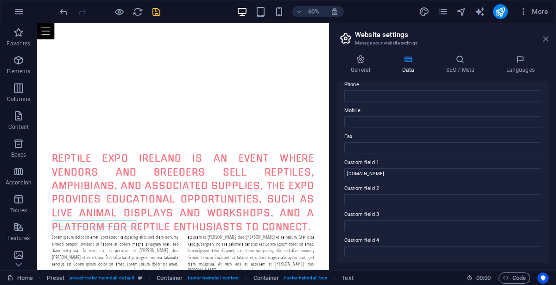
click at [546, 35] on icon at bounding box center [546, 38] width 6 height 7
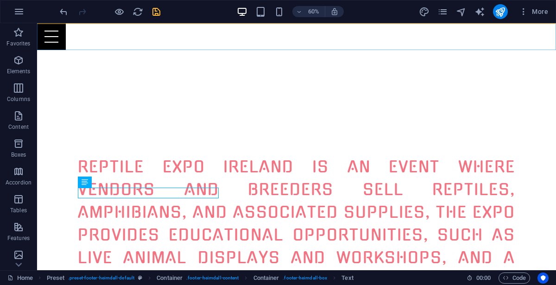
scroll to position [1015, 0]
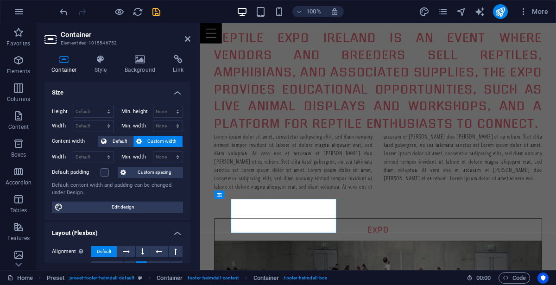
scroll to position [932, 0]
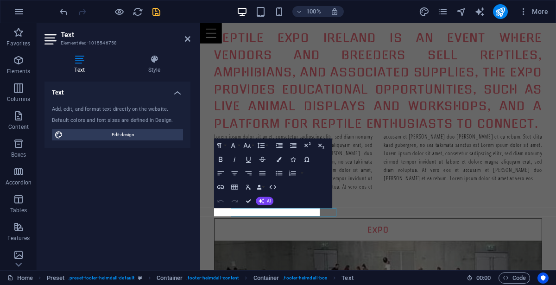
scroll to position [932, 0]
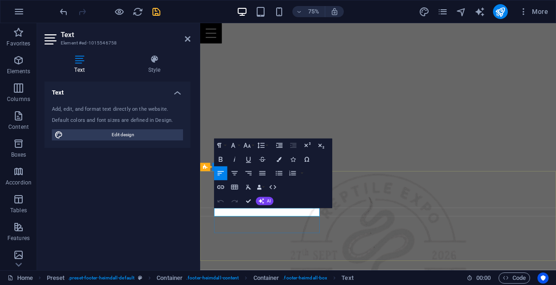
scroll to position [717, 0]
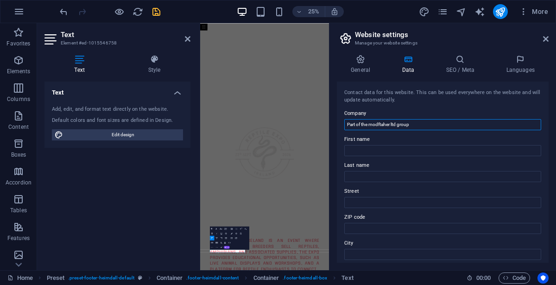
click at [374, 123] on input "Part of the modftaher ltd group" at bounding box center [443, 124] width 197 height 11
type input "Part of the Modftaher ltd group"
click at [547, 38] on icon at bounding box center [546, 38] width 6 height 7
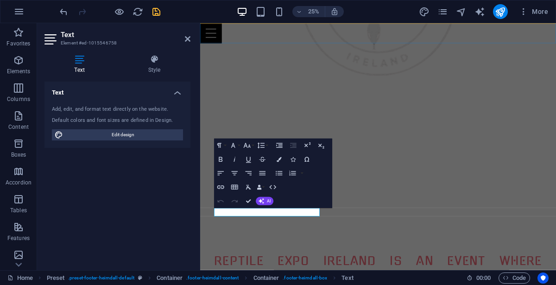
scroll to position [932, 0]
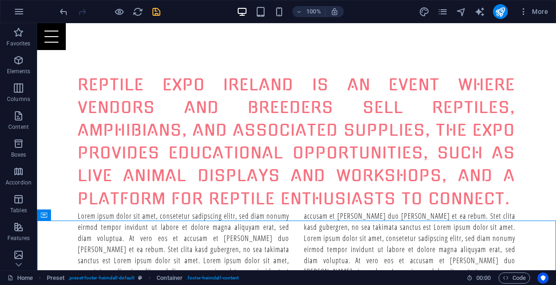
scroll to position [1015, 0]
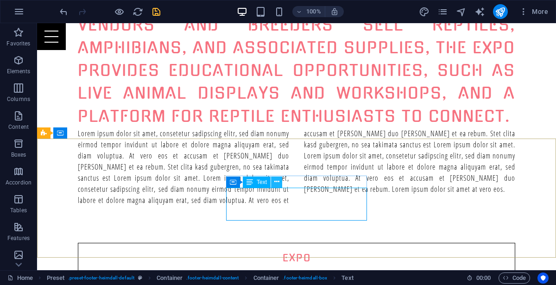
click at [278, 183] on icon at bounding box center [277, 182] width 5 height 10
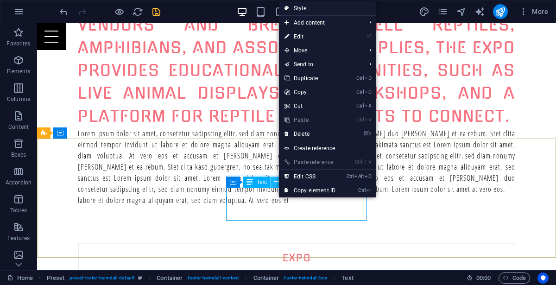
click at [277, 184] on icon at bounding box center [277, 182] width 5 height 10
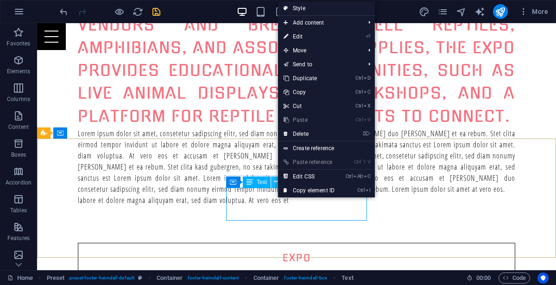
click at [277, 184] on icon at bounding box center [277, 182] width 5 height 10
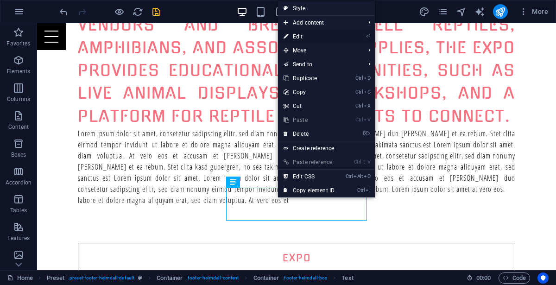
click at [312, 35] on link "⏎ Edit" at bounding box center [309, 37] width 62 height 14
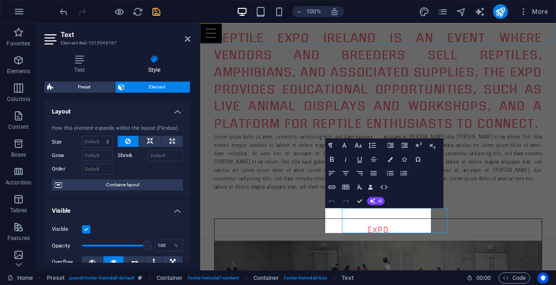
scroll to position [932, 0]
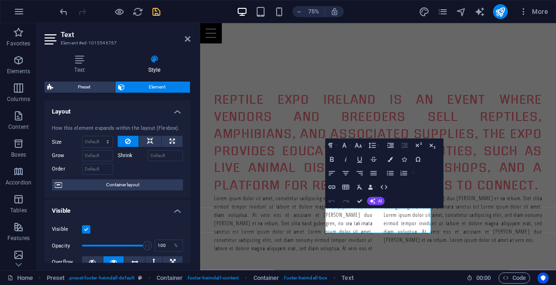
drag, startPoint x: 191, startPoint y: 152, endPoint x: 191, endPoint y: 171, distance: 18.5
click at [191, 171] on div "Text Style Text Add, edit, and format text directly on the website. Default col…" at bounding box center [117, 158] width 161 height 223
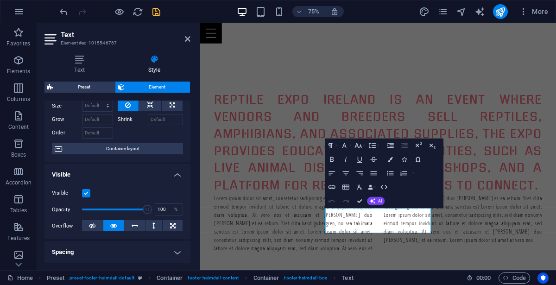
scroll to position [0, 0]
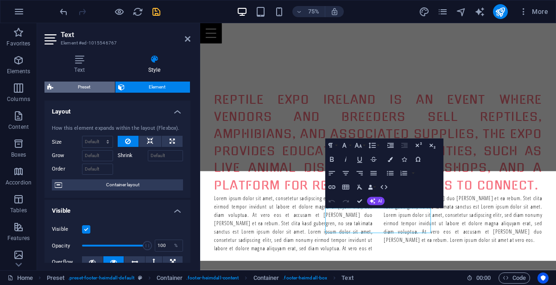
click at [88, 86] on span "Preset" at bounding box center [84, 87] width 56 height 11
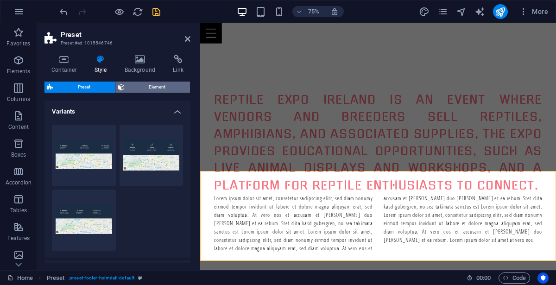
click at [142, 86] on span "Element" at bounding box center [158, 87] width 60 height 11
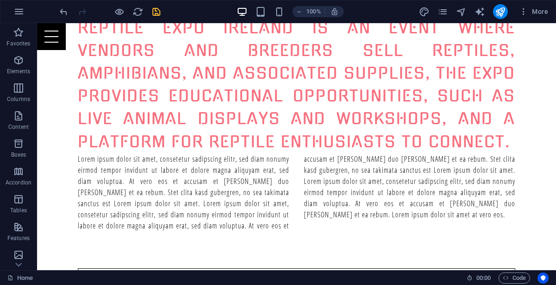
scroll to position [1015, 0]
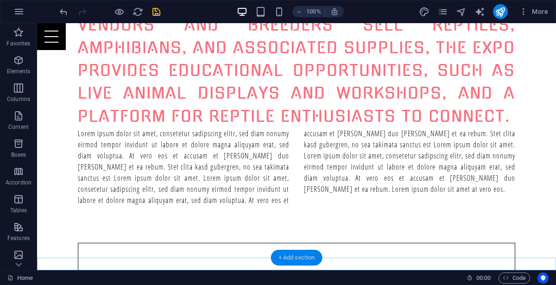
click at [311, 260] on div "+ Add section" at bounding box center [296, 258] width 51 height 16
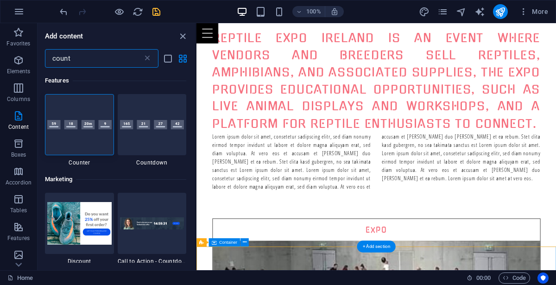
scroll to position [832, 0]
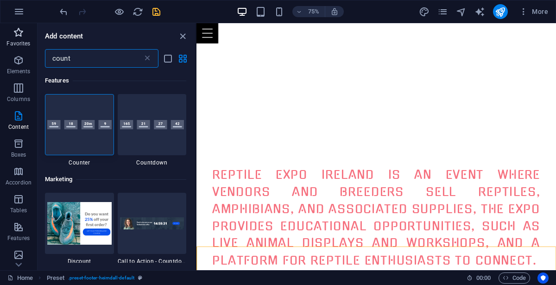
drag, startPoint x: 84, startPoint y: 58, endPoint x: 10, endPoint y: 36, distance: 78.0
click at [10, 36] on div "Favorites Elements Columns Content Boxes Accordion Tables Features Images Slide…" at bounding box center [98, 146] width 197 height 247
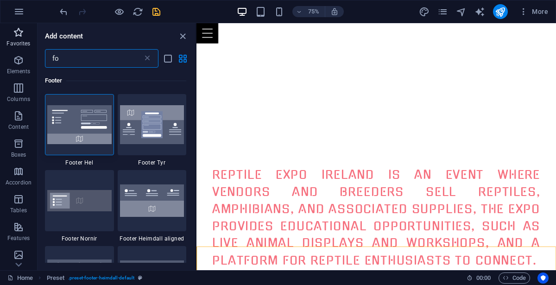
type input "f"
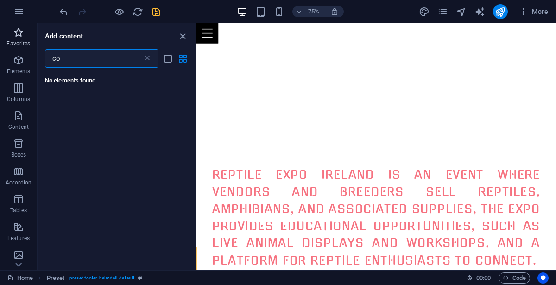
type input "c"
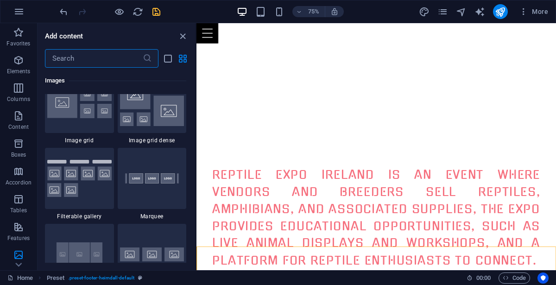
scroll to position [4904, 0]
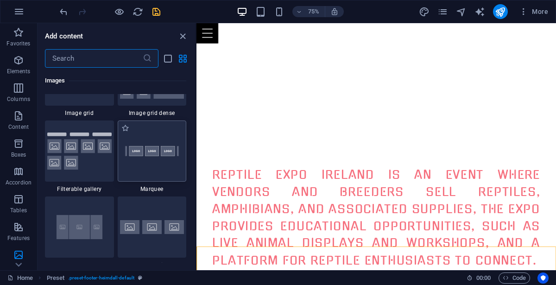
click at [168, 160] on img at bounding box center [152, 151] width 64 height 43
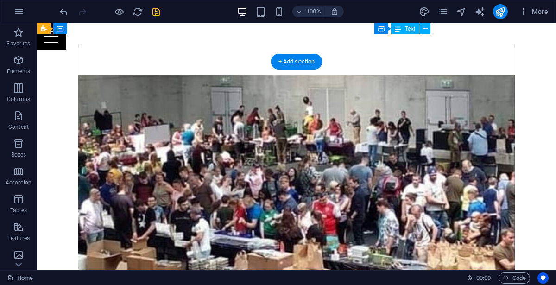
scroll to position [1211, 0]
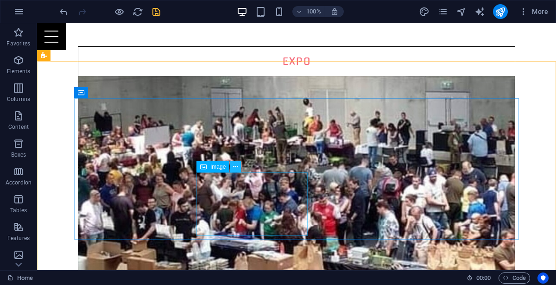
click at [235, 168] on icon at bounding box center [235, 167] width 5 height 10
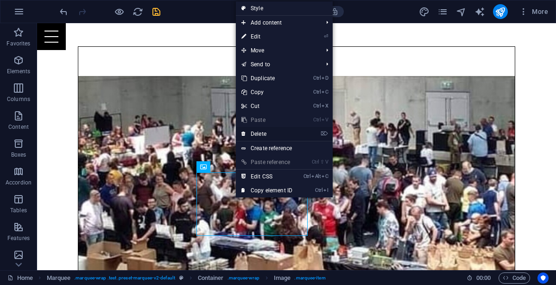
click at [262, 139] on link "⌦ Delete" at bounding box center [267, 134] width 62 height 14
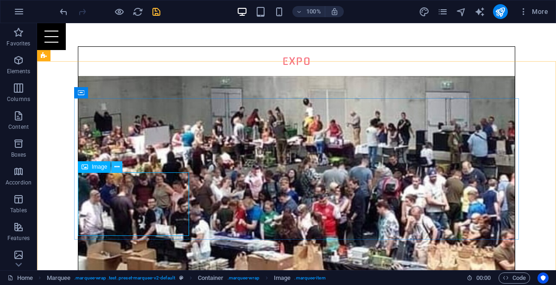
click at [118, 166] on icon at bounding box center [117, 167] width 5 height 10
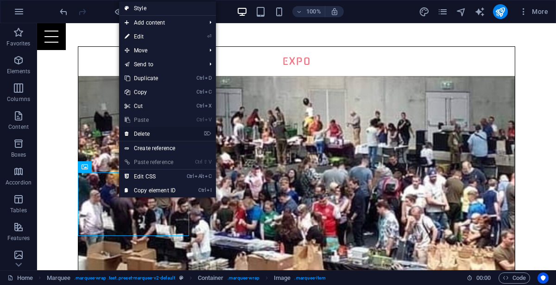
click at [150, 136] on link "⌦ Delete" at bounding box center [150, 134] width 62 height 14
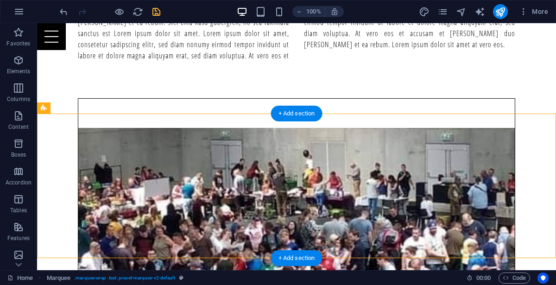
drag, startPoint x: 368, startPoint y: 191, endPoint x: 470, endPoint y: 186, distance: 102.6
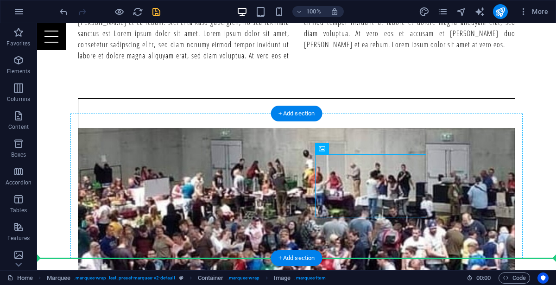
drag, startPoint x: 376, startPoint y: 184, endPoint x: 488, endPoint y: 199, distance: 112.9
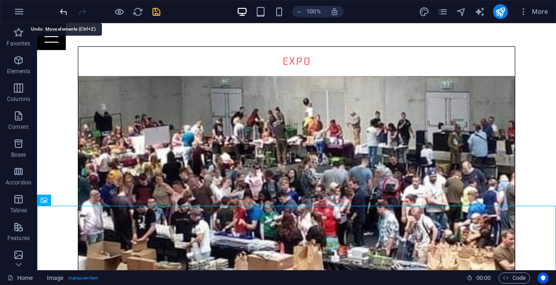
click at [65, 12] on icon "undo" at bounding box center [63, 11] width 11 height 11
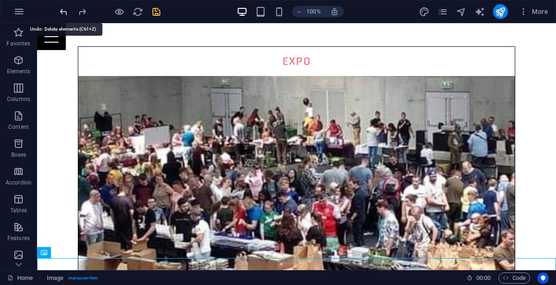
scroll to position [1159, 0]
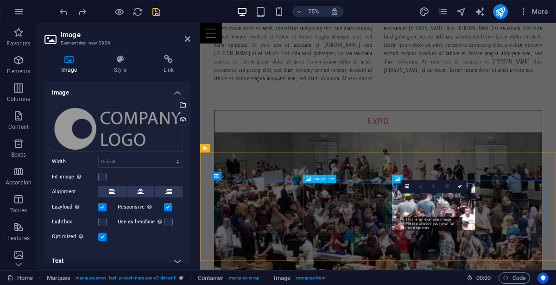
scroll to position [1077, 0]
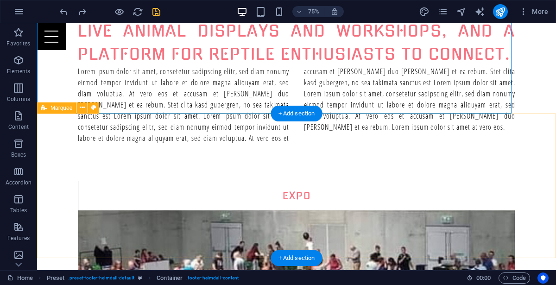
scroll to position [1159, 0]
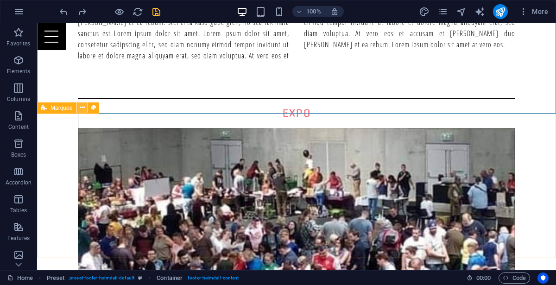
click at [83, 109] on icon at bounding box center [82, 108] width 5 height 10
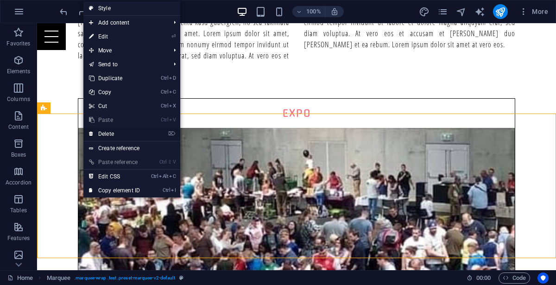
click at [116, 132] on link "⌦ Delete" at bounding box center [114, 134] width 62 height 14
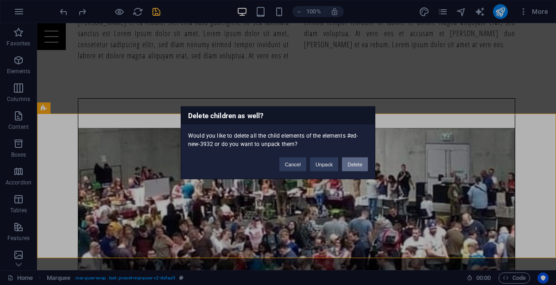
click at [358, 164] on button "Delete" at bounding box center [355, 164] width 26 height 14
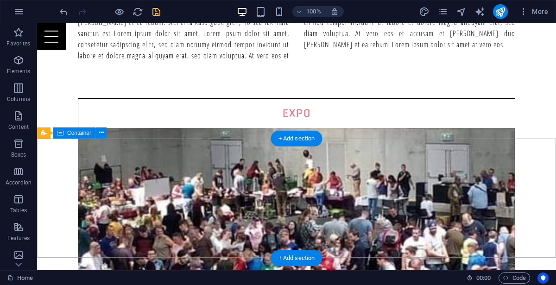
scroll to position [1015, 0]
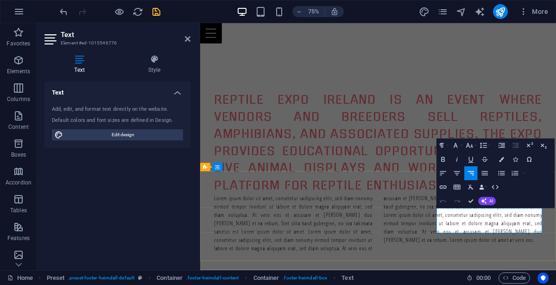
drag, startPoint x: 633, startPoint y: 286, endPoint x: 650, endPoint y: 281, distance: 16.9
drag, startPoint x: 638, startPoint y: 276, endPoint x: 665, endPoint y: 288, distance: 30.1
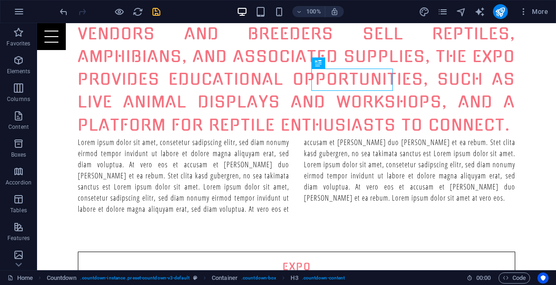
scroll to position [1015, 0]
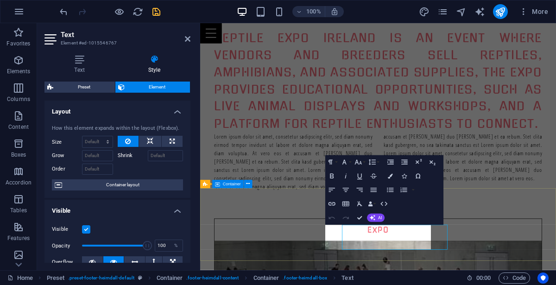
scroll to position [932, 0]
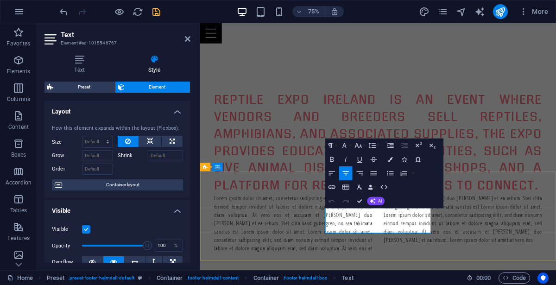
drag, startPoint x: 476, startPoint y: 295, endPoint x: 402, endPoint y: 302, distance: 74.5
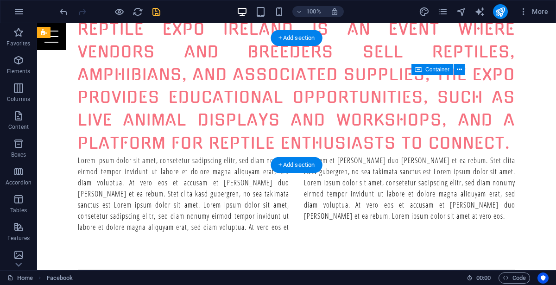
scroll to position [1006, 0]
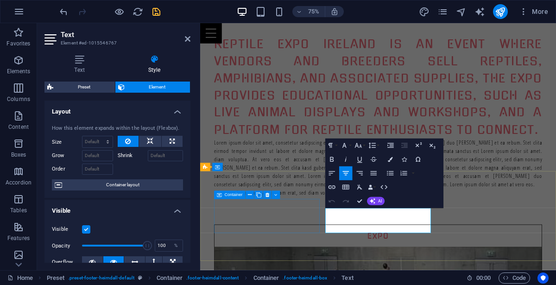
scroll to position [932, 0]
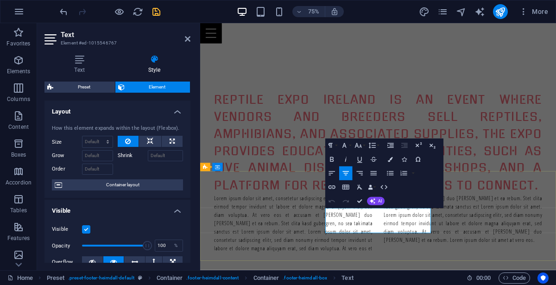
click at [371, 216] on icon "button" at bounding box center [373, 214] width 5 height 5
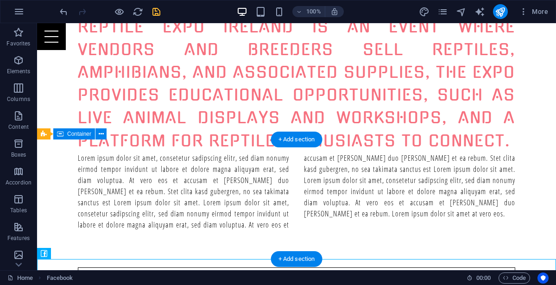
scroll to position [1015, 0]
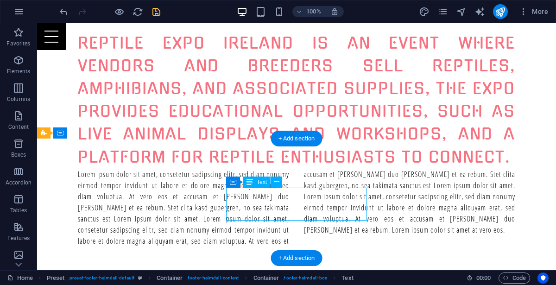
scroll to position [932, 0]
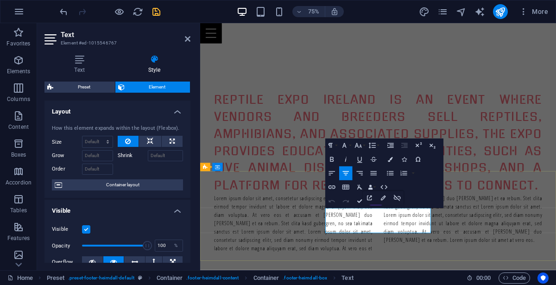
click at [333, 187] on icon "button" at bounding box center [332, 187] width 8 height 8
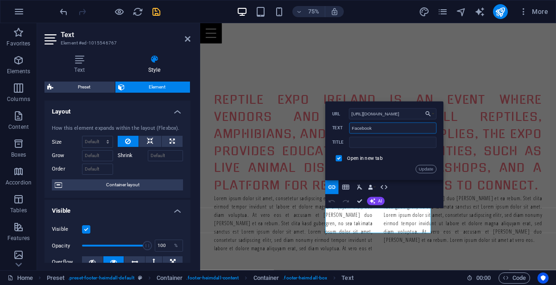
drag, startPoint x: 392, startPoint y: 128, endPoint x: 342, endPoint y: 127, distance: 49.6
click at [342, 127] on div "Facebook Text" at bounding box center [384, 129] width 104 height 12
drag, startPoint x: 409, startPoint y: 112, endPoint x: 353, endPoint y: 107, distance: 56.3
click at [353, 107] on div "Back Choose Link Home Events Packages Booking Legal Notice Privacy Choose file …" at bounding box center [385, 141] width 118 height 79
type input "h"
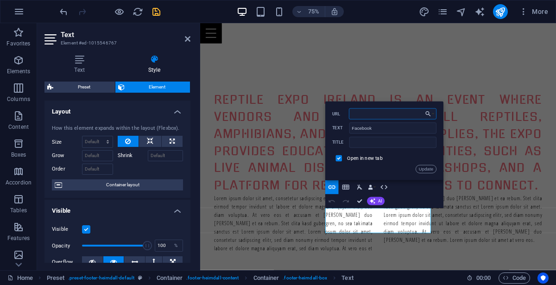
paste input "[URL][DOMAIN_NAME]"
type input "[URL][DOMAIN_NAME]"
click at [423, 168] on button "Update" at bounding box center [426, 169] width 21 height 8
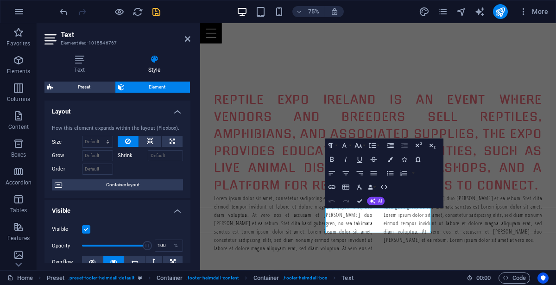
scroll to position [0, 0]
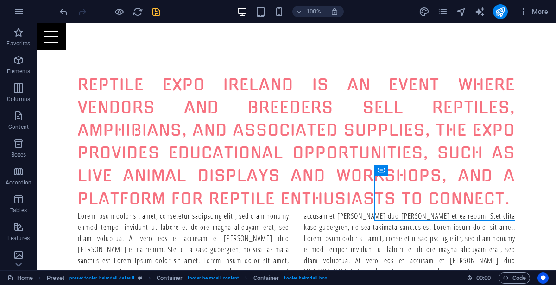
scroll to position [1015, 0]
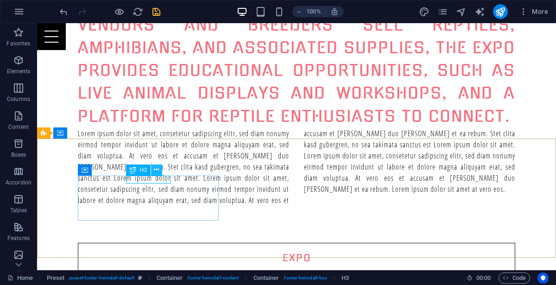
click at [159, 171] on icon at bounding box center [156, 170] width 5 height 10
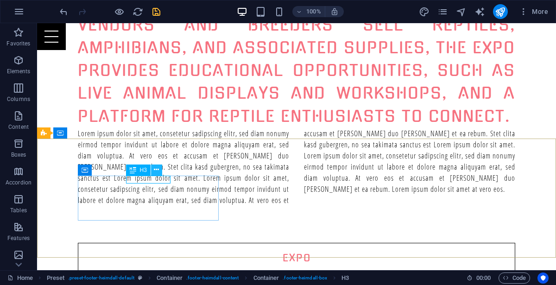
click at [159, 172] on button at bounding box center [156, 170] width 11 height 11
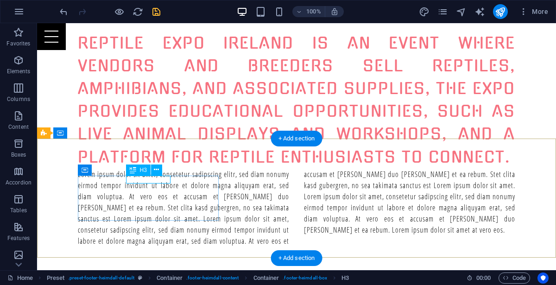
scroll to position [932, 0]
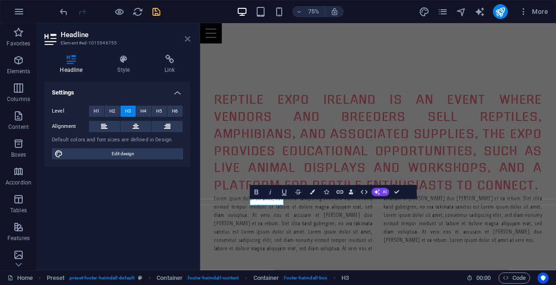
click at [188, 39] on icon at bounding box center [188, 38] width 6 height 7
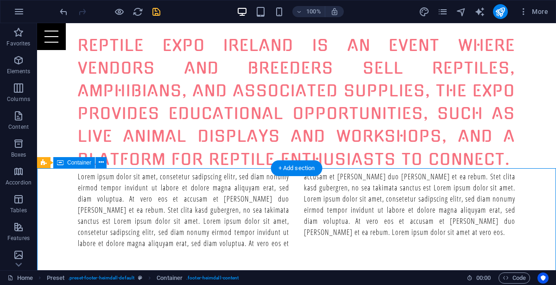
scroll to position [1015, 0]
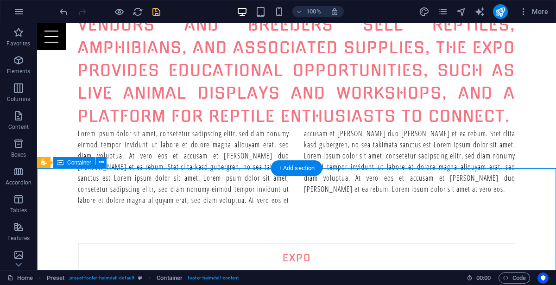
drag, startPoint x: 530, startPoint y: 237, endPoint x: 536, endPoint y: 261, distance: 23.8
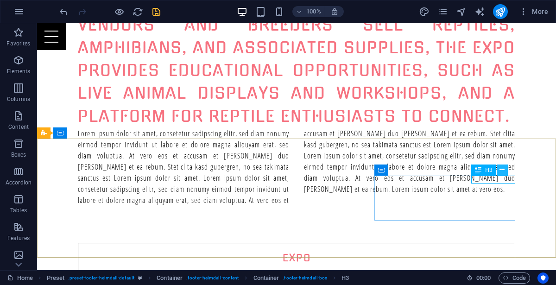
click at [502, 172] on icon at bounding box center [502, 170] width 5 height 10
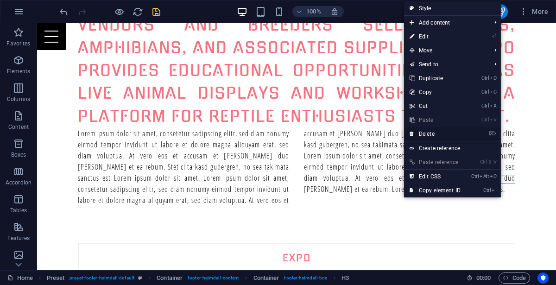
click at [436, 135] on link "⌦ Delete" at bounding box center [435, 134] width 62 height 14
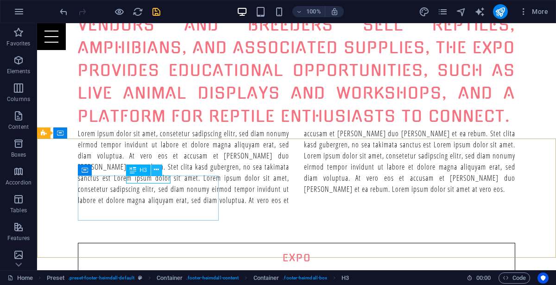
click at [158, 172] on icon at bounding box center [156, 170] width 5 height 10
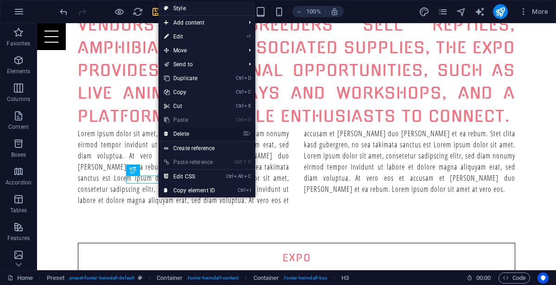
click at [188, 135] on link "⌦ Delete" at bounding box center [190, 134] width 62 height 14
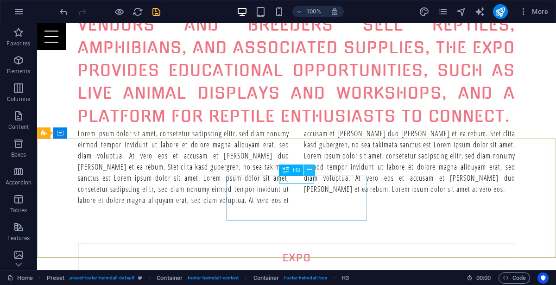
click at [313, 171] on button at bounding box center [309, 170] width 11 height 11
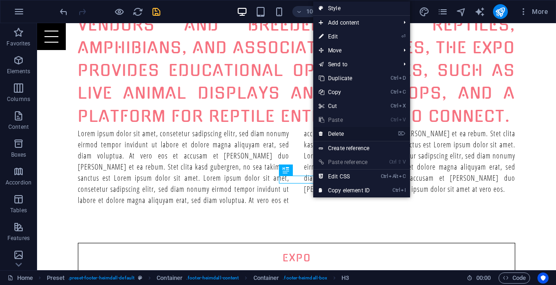
click at [343, 130] on link "⌦ Delete" at bounding box center [344, 134] width 62 height 14
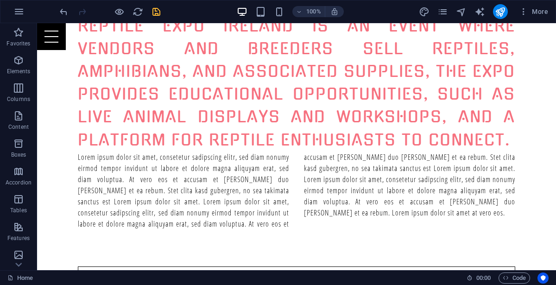
scroll to position [1000, 0]
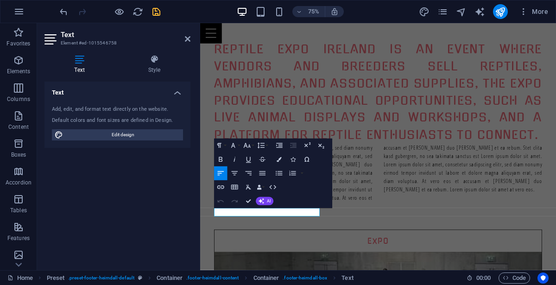
scroll to position [924, 0]
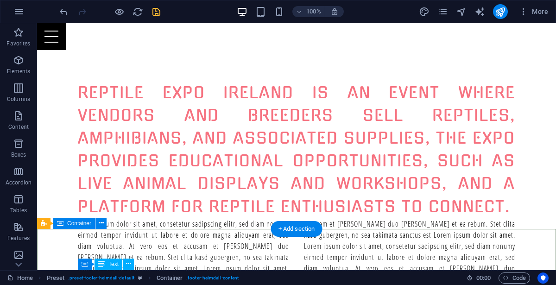
scroll to position [1006, 0]
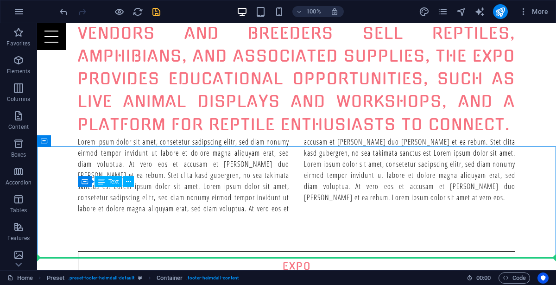
drag, startPoint x: 555, startPoint y: 235, endPoint x: 556, endPoint y: 214, distance: 21.4
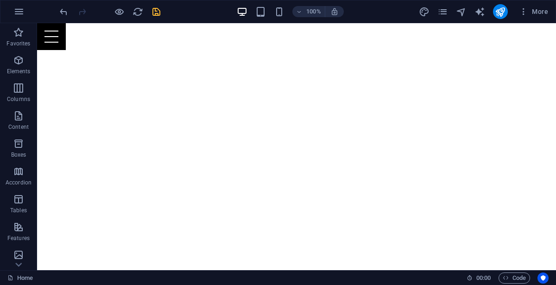
scroll to position [120, 0]
